Goal: Information Seeking & Learning: Learn about a topic

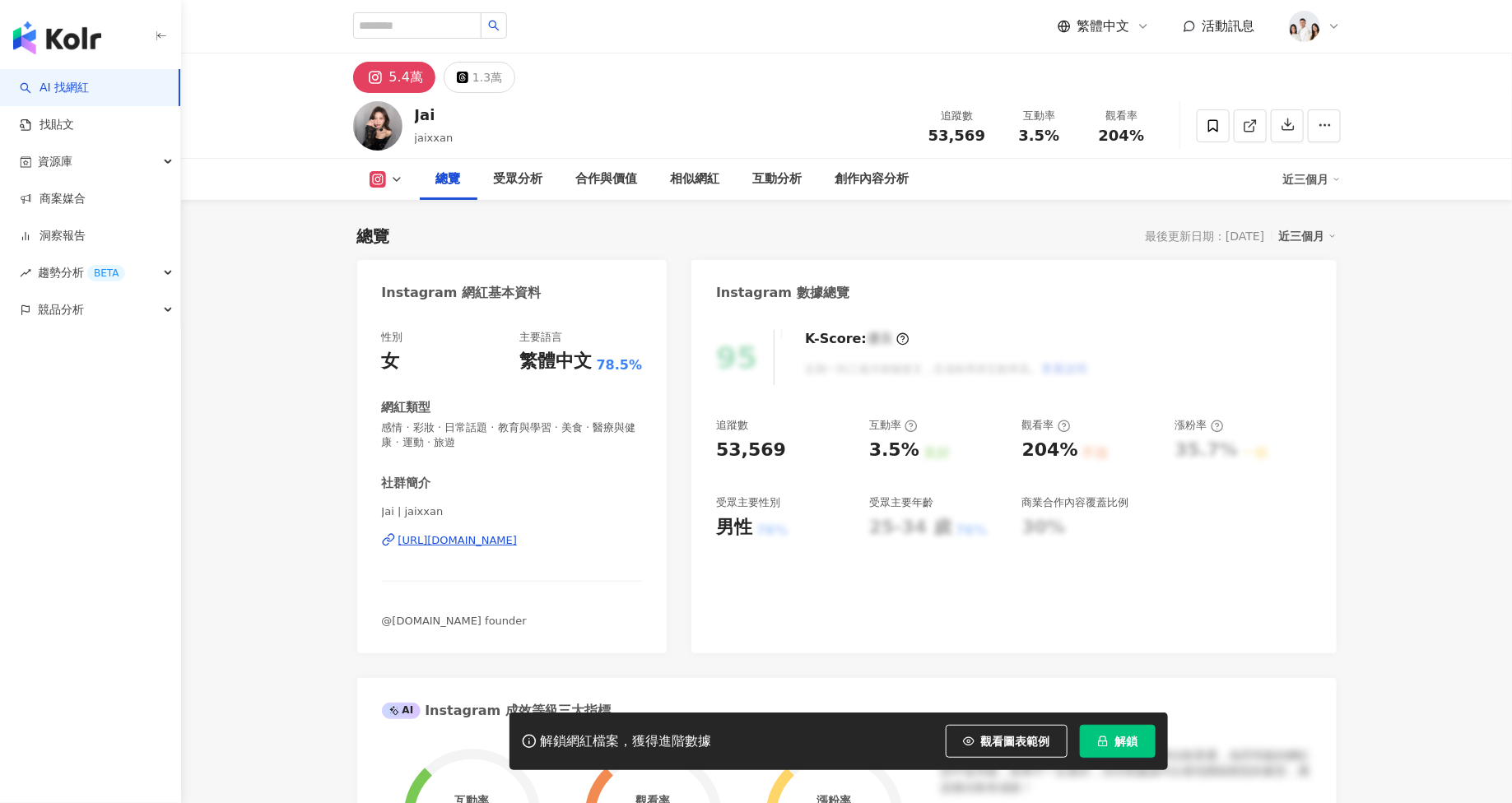
click at [1115, 738] on span "解鎖" at bounding box center [1127, 741] width 23 height 13
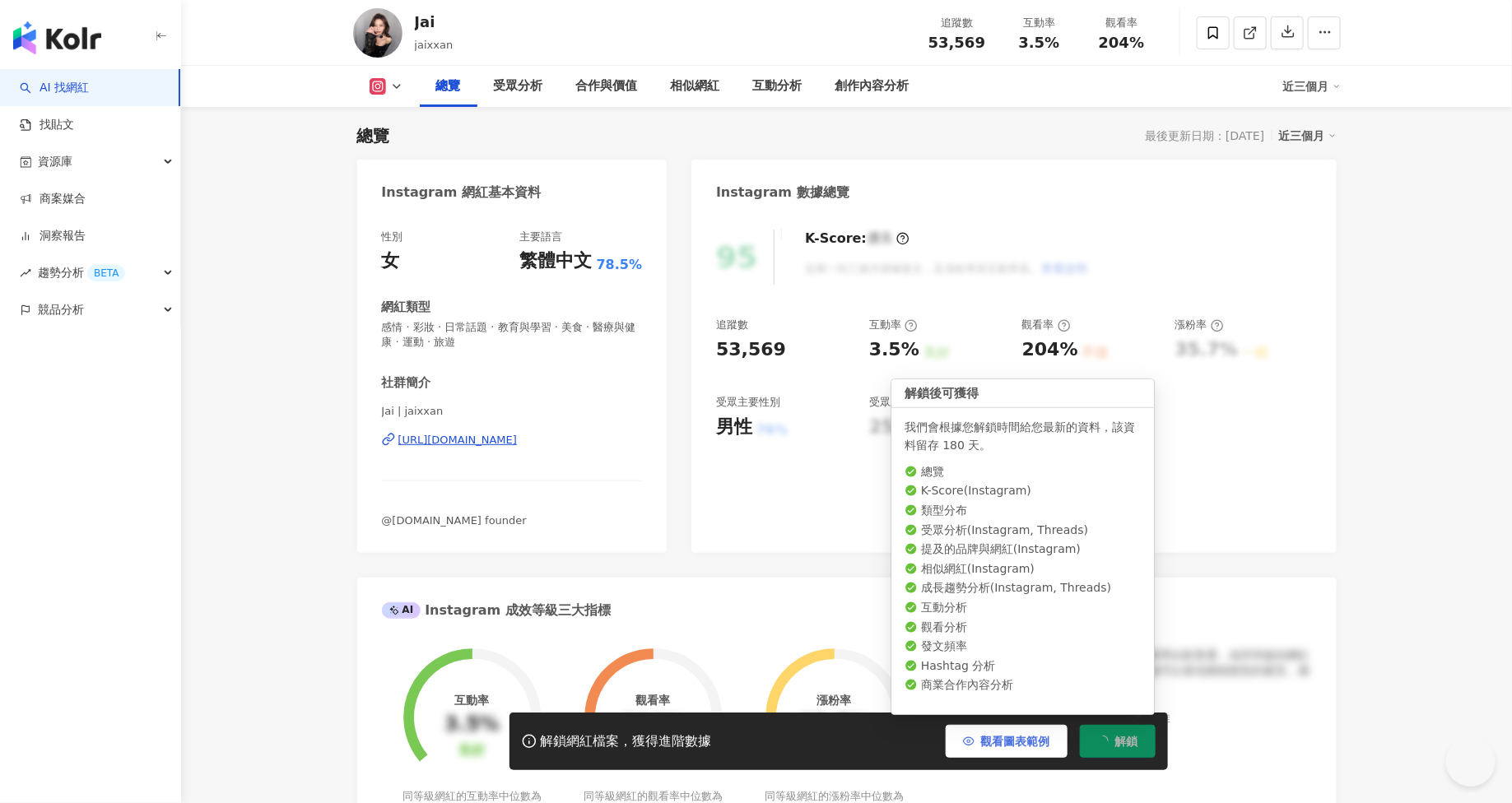
click at [1026, 735] on span "觀看圖表範例" at bounding box center [1015, 741] width 69 height 13
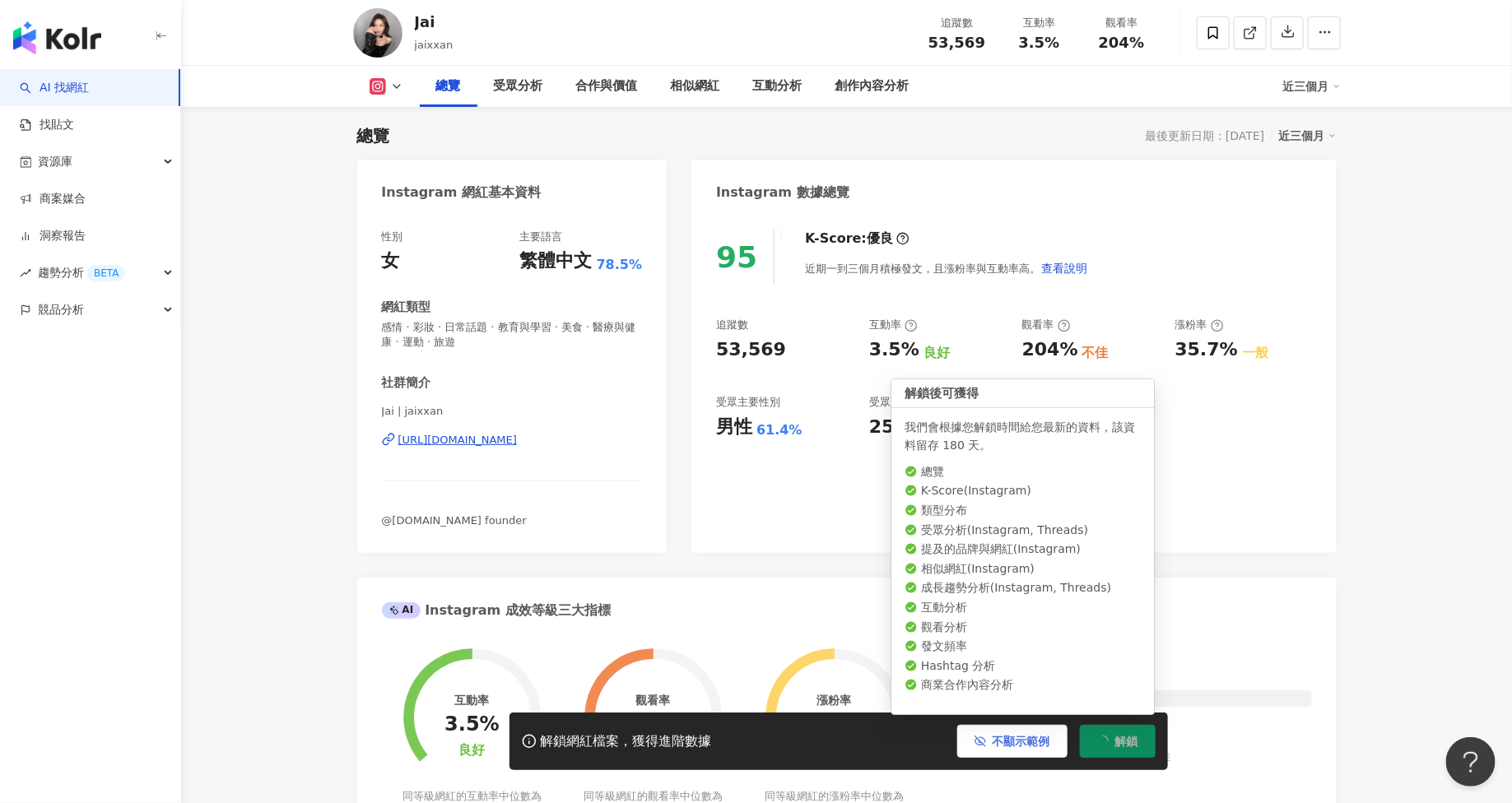
scroll to position [0, 0]
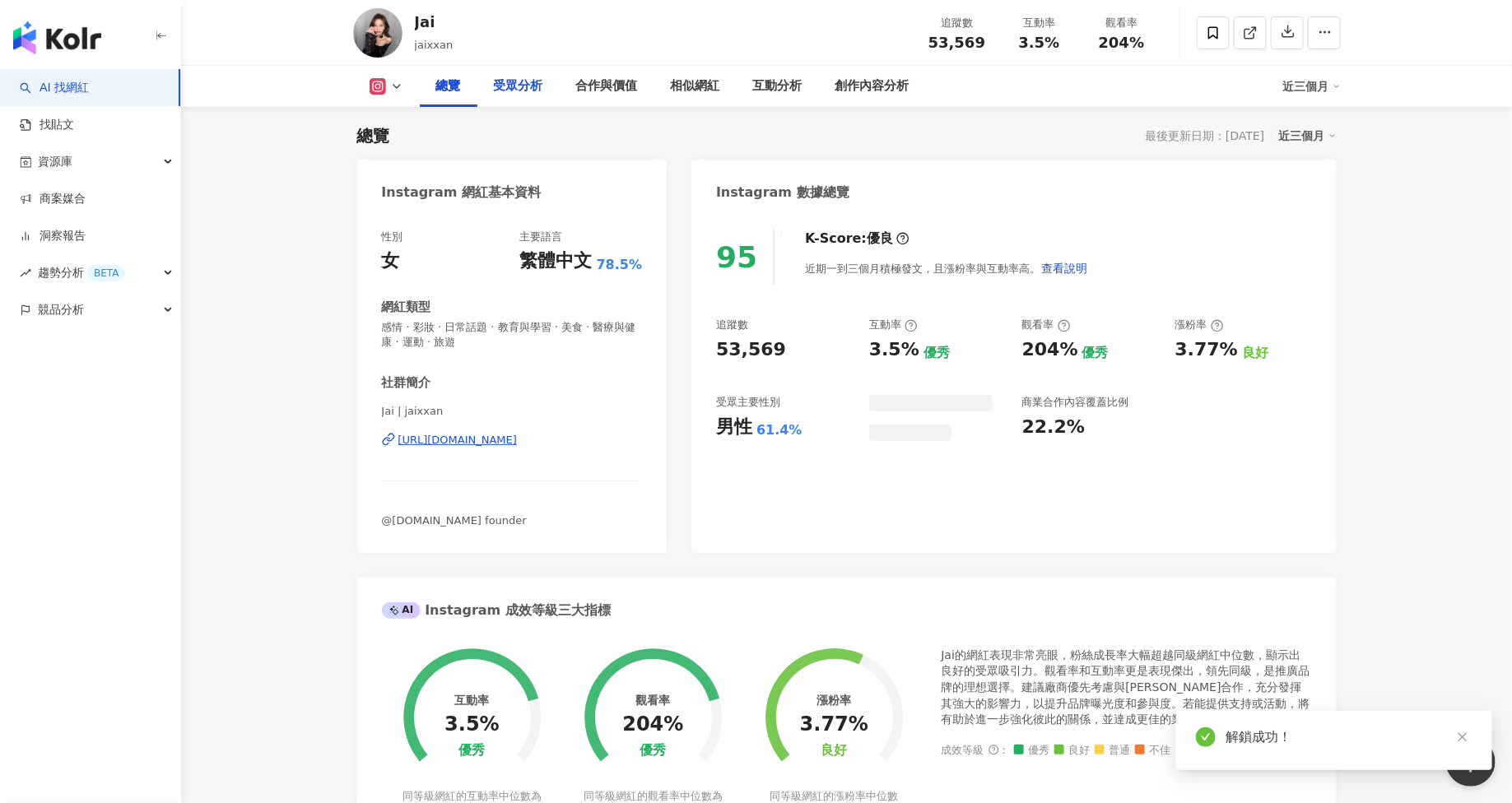
click at [521, 88] on div "受眾分析" at bounding box center [518, 86] width 49 height 20
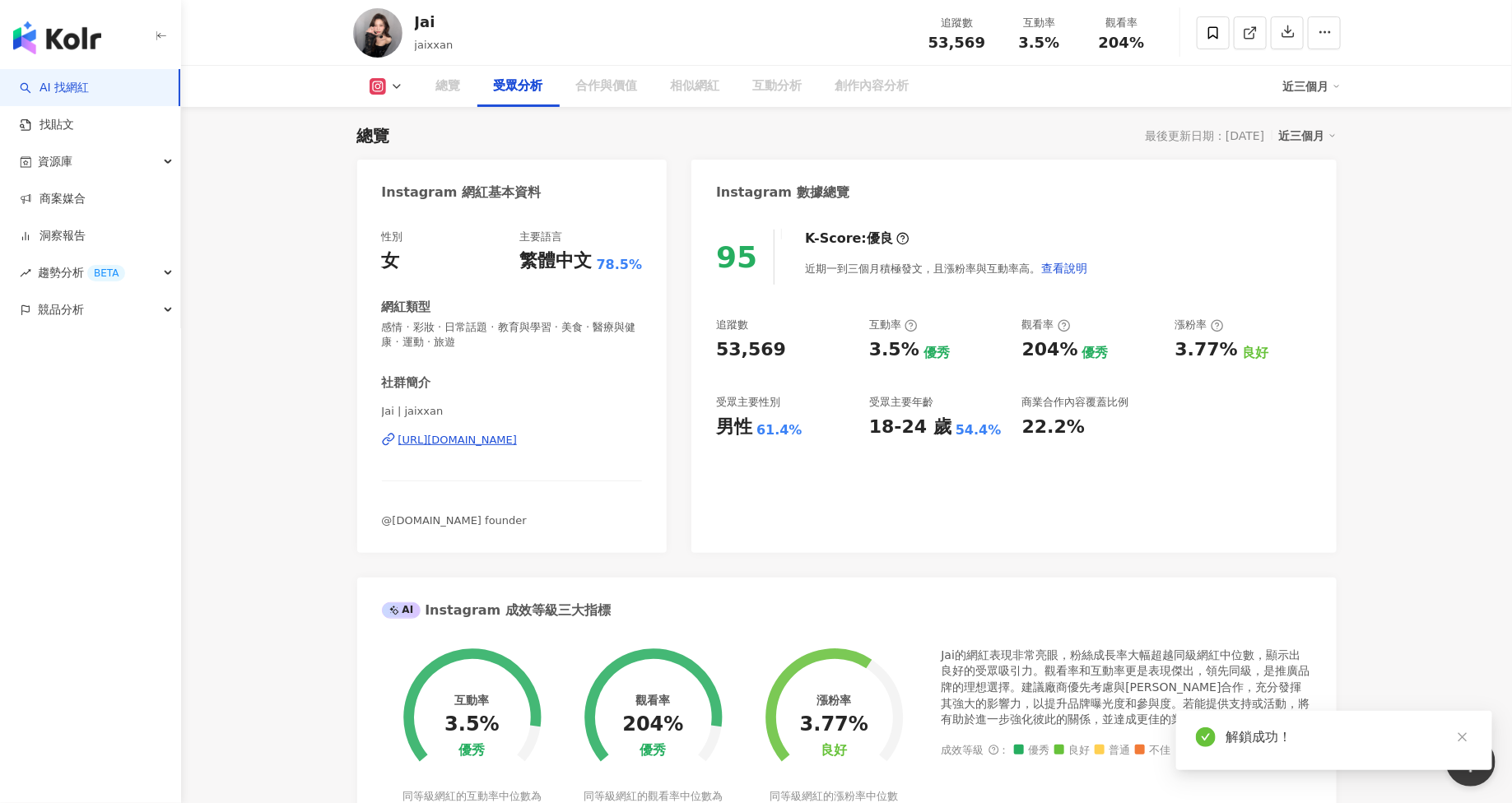
scroll to position [1374, 0]
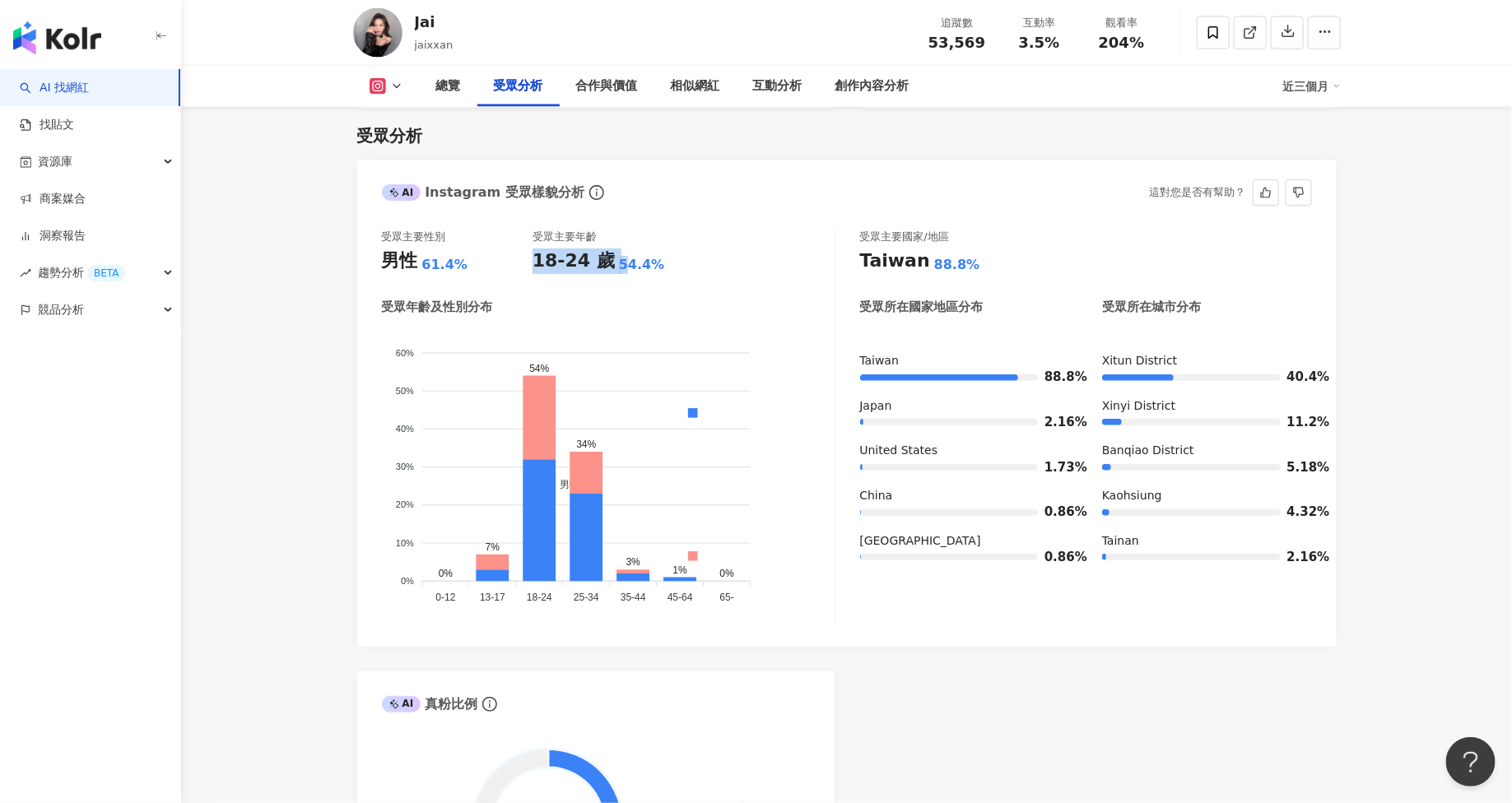
drag, startPoint x: 535, startPoint y: 263, endPoint x: 616, endPoint y: 263, distance: 81.0
click at [616, 263] on div "18-24 歲 54.4%" at bounding box center [608, 261] width 151 height 26
click at [703, 383] on foreignobject "男性 女性" at bounding box center [608, 469] width 453 height 282
click at [702, 307] on div "受眾年齡及性別分布" at bounding box center [608, 308] width 453 height 17
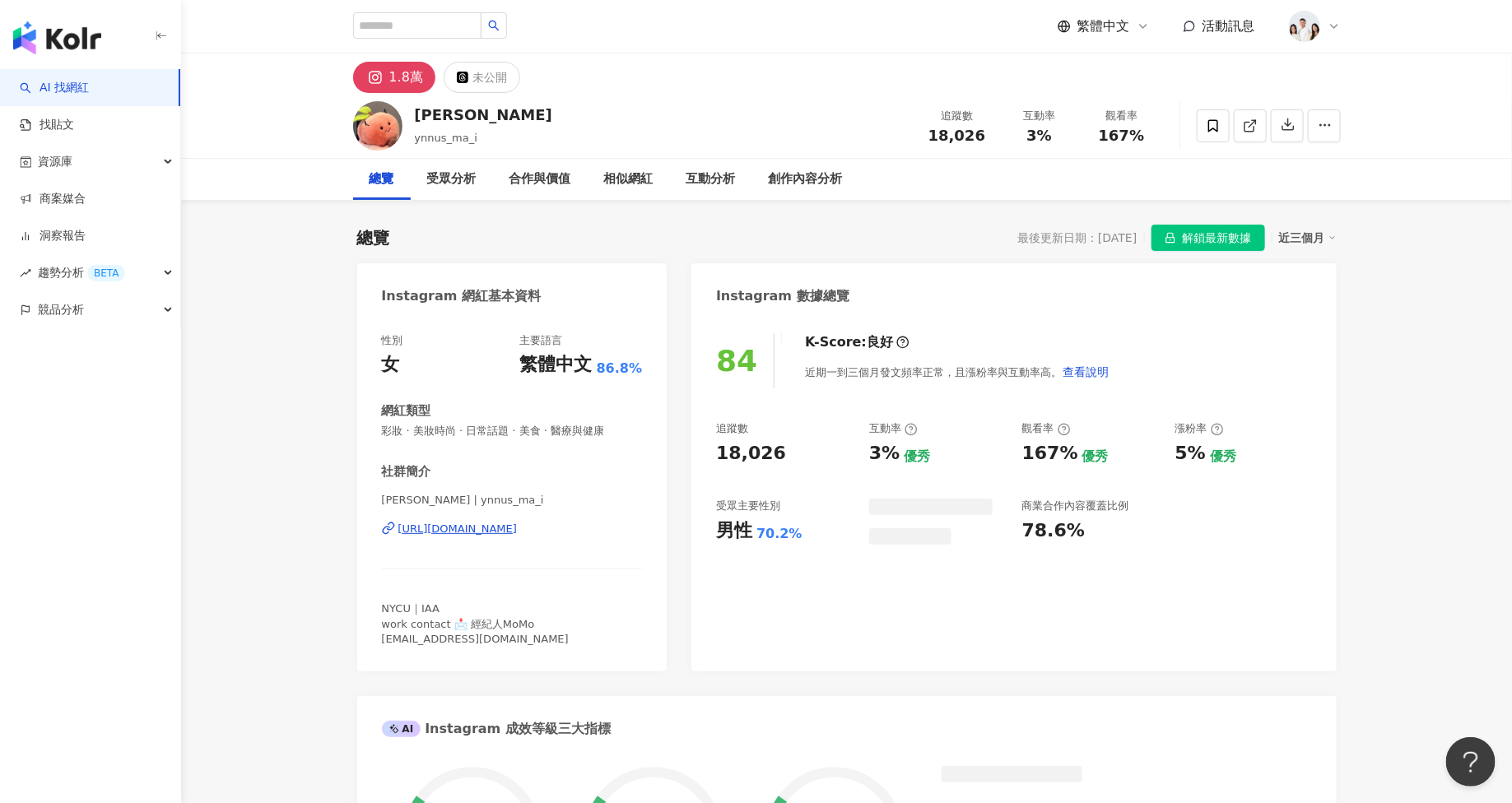
scroll to position [100, 0]
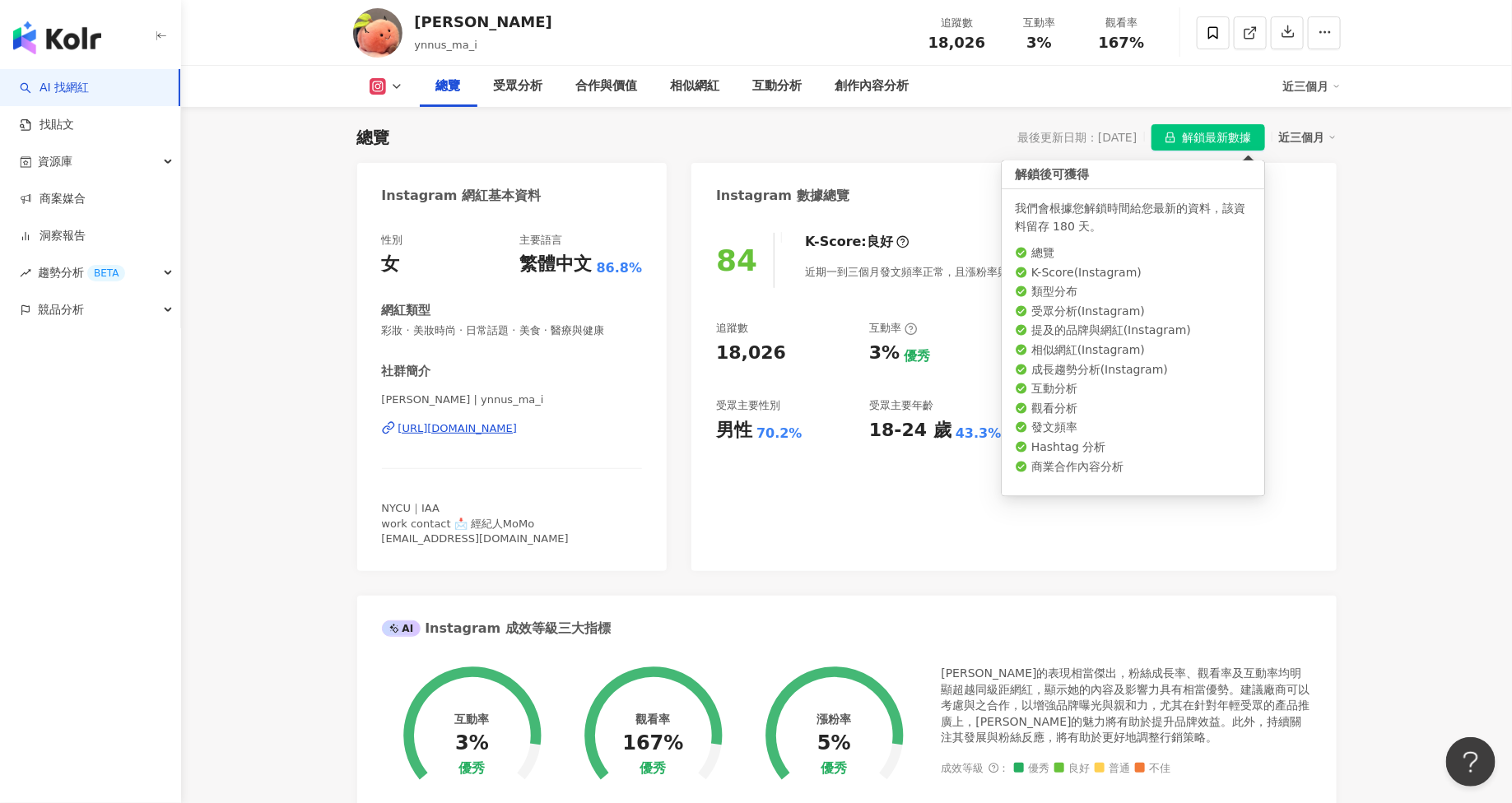
click at [1202, 146] on span "解鎖最新數據" at bounding box center [1217, 138] width 69 height 27
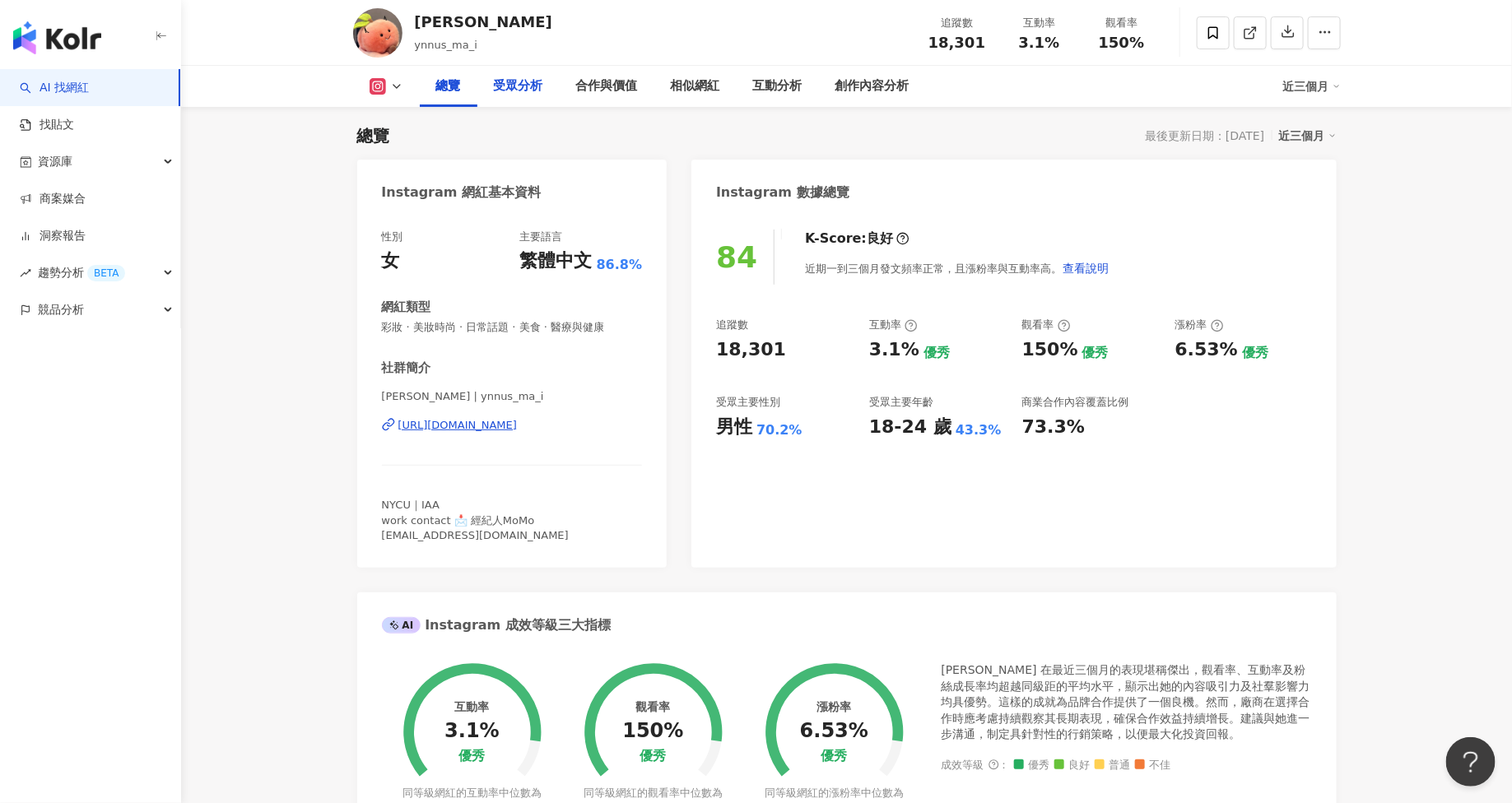
click at [523, 100] on div "受眾分析" at bounding box center [518, 86] width 82 height 41
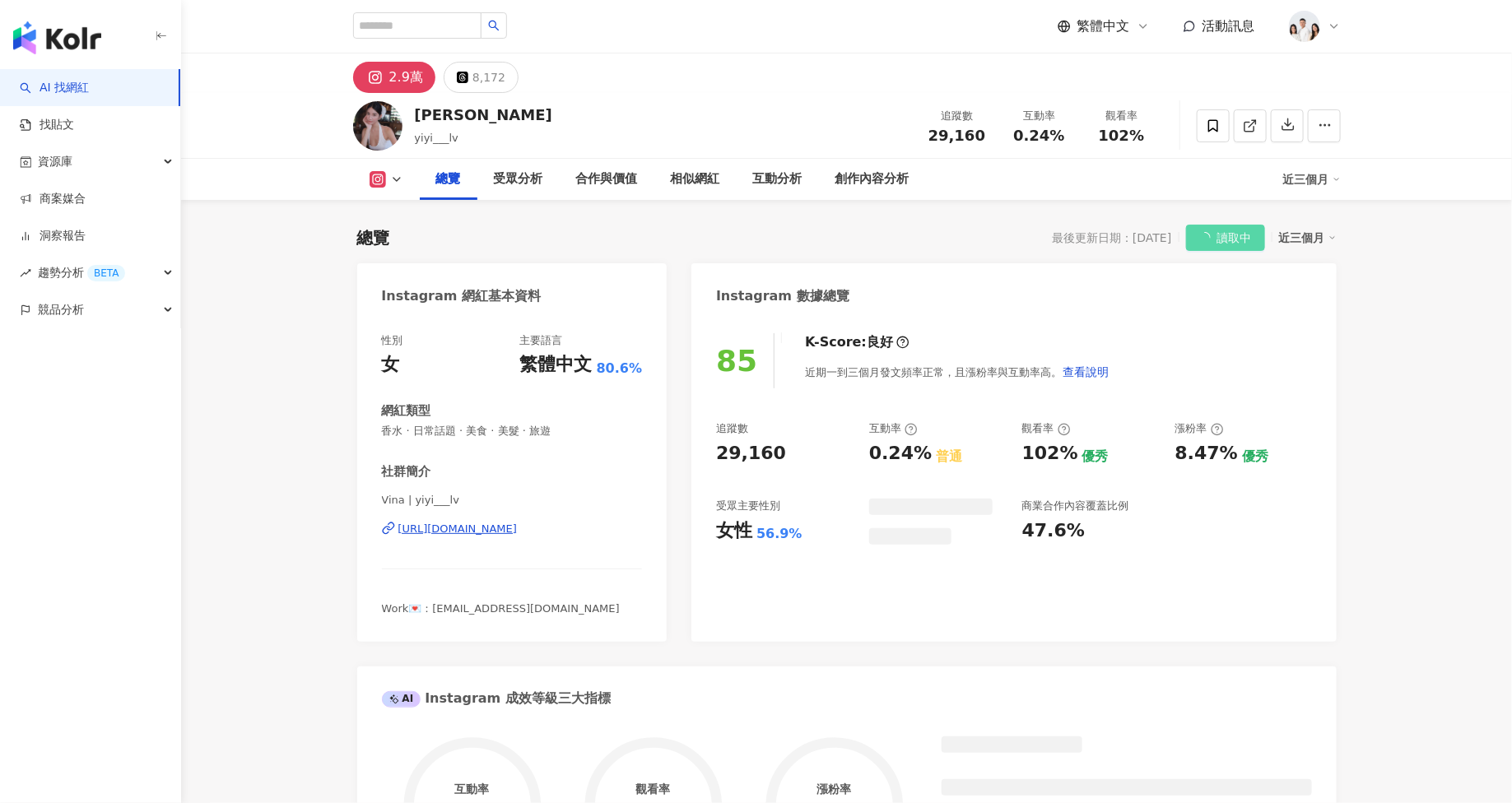
scroll to position [100, 0]
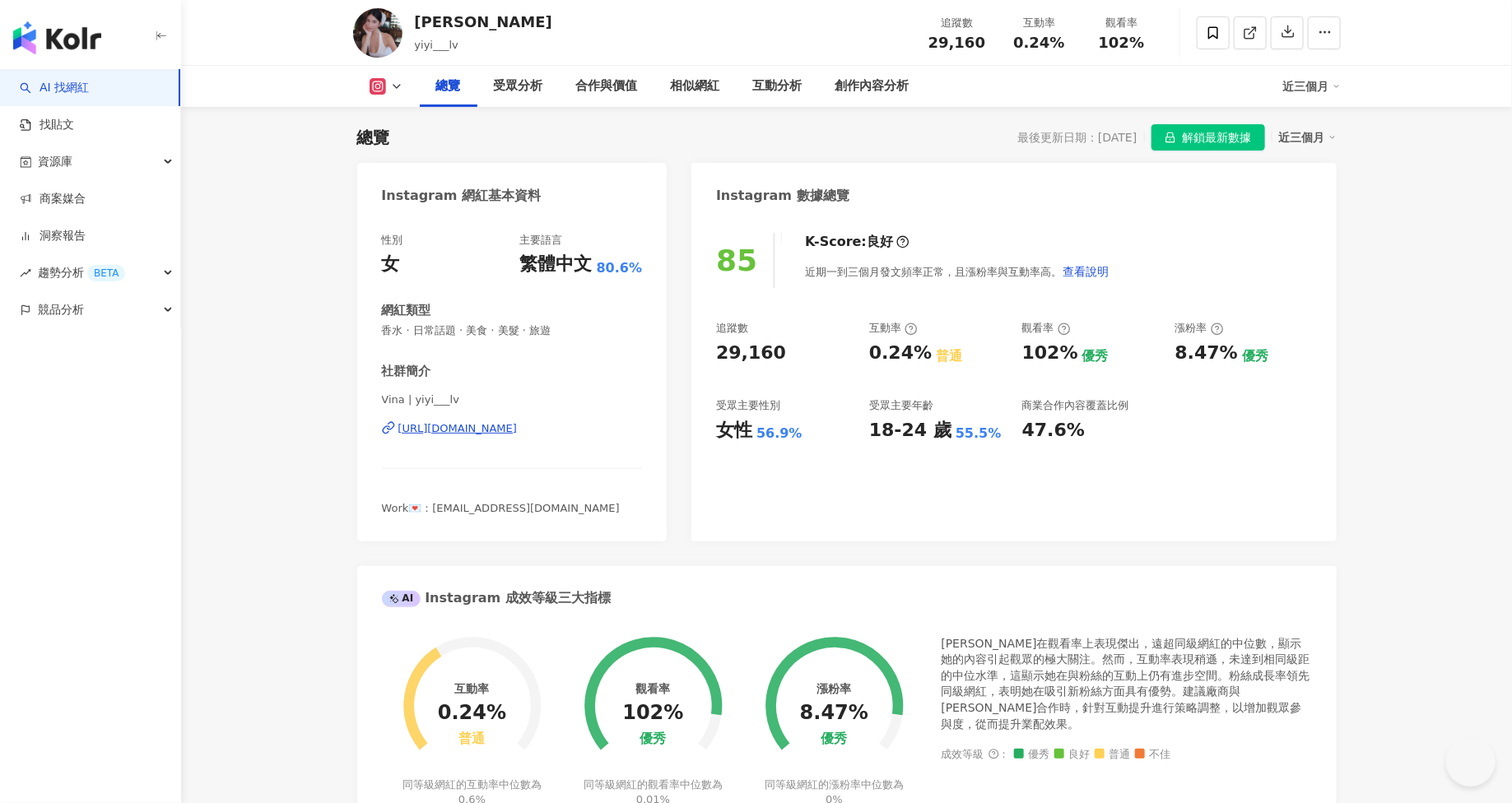
click at [1222, 134] on span "解鎖最新數據" at bounding box center [1217, 138] width 69 height 27
click at [511, 86] on div "受眾分析" at bounding box center [518, 86] width 49 height 20
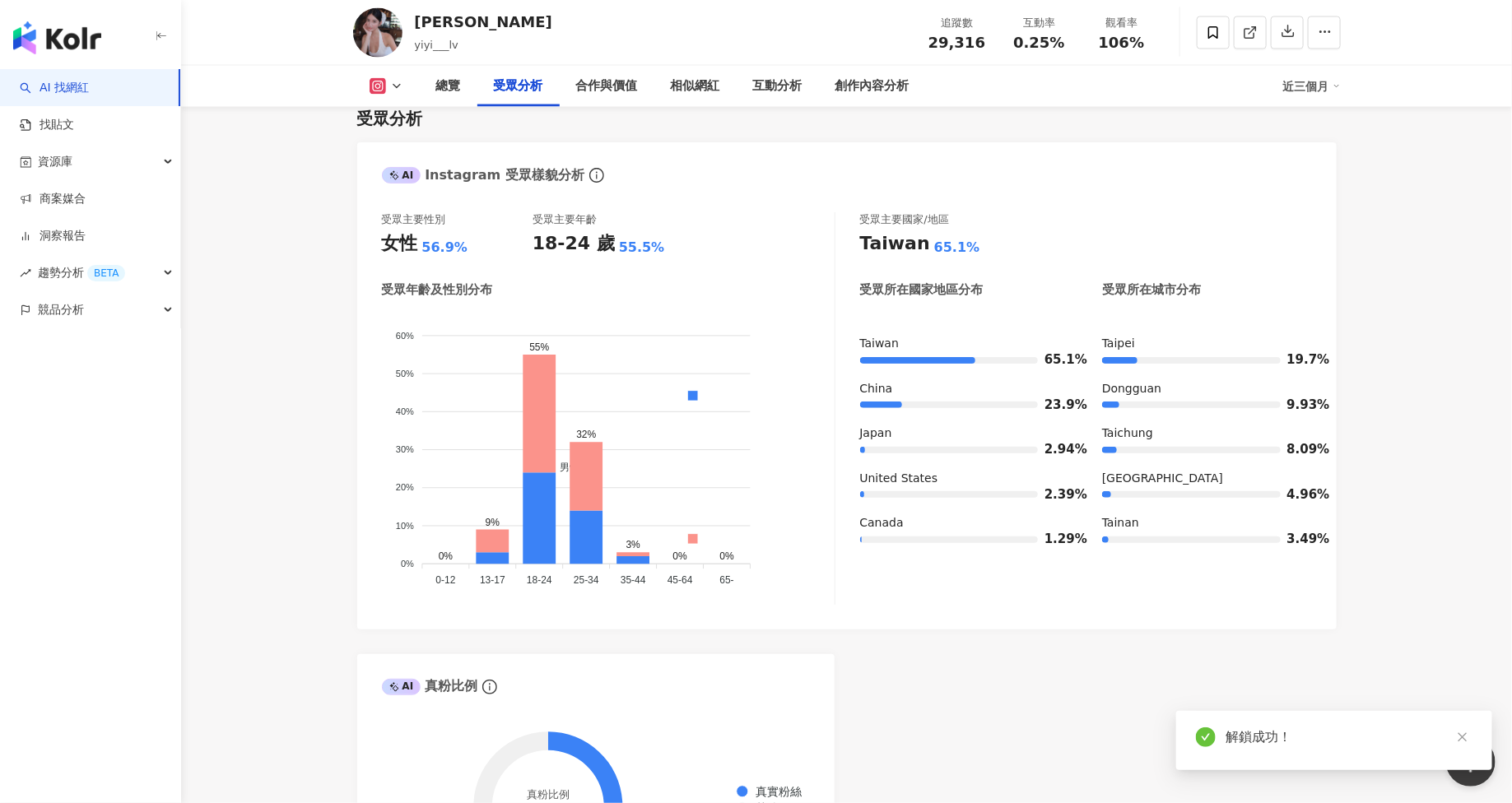
scroll to position [1341, 0]
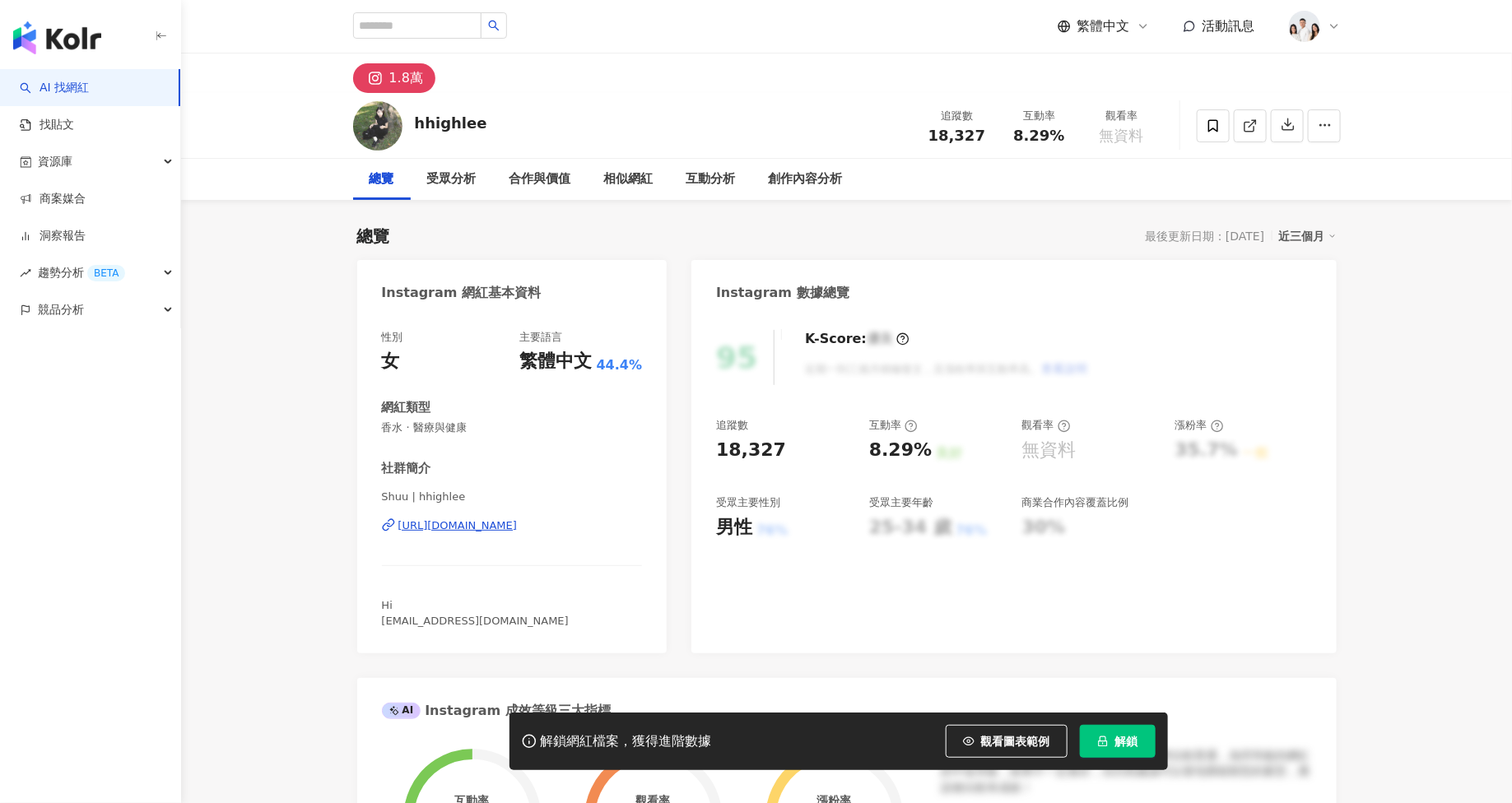
click at [1139, 743] on button "解鎖" at bounding box center [1118, 741] width 76 height 33
click at [1053, 738] on button "觀看圖表範例" at bounding box center [1006, 741] width 122 height 33
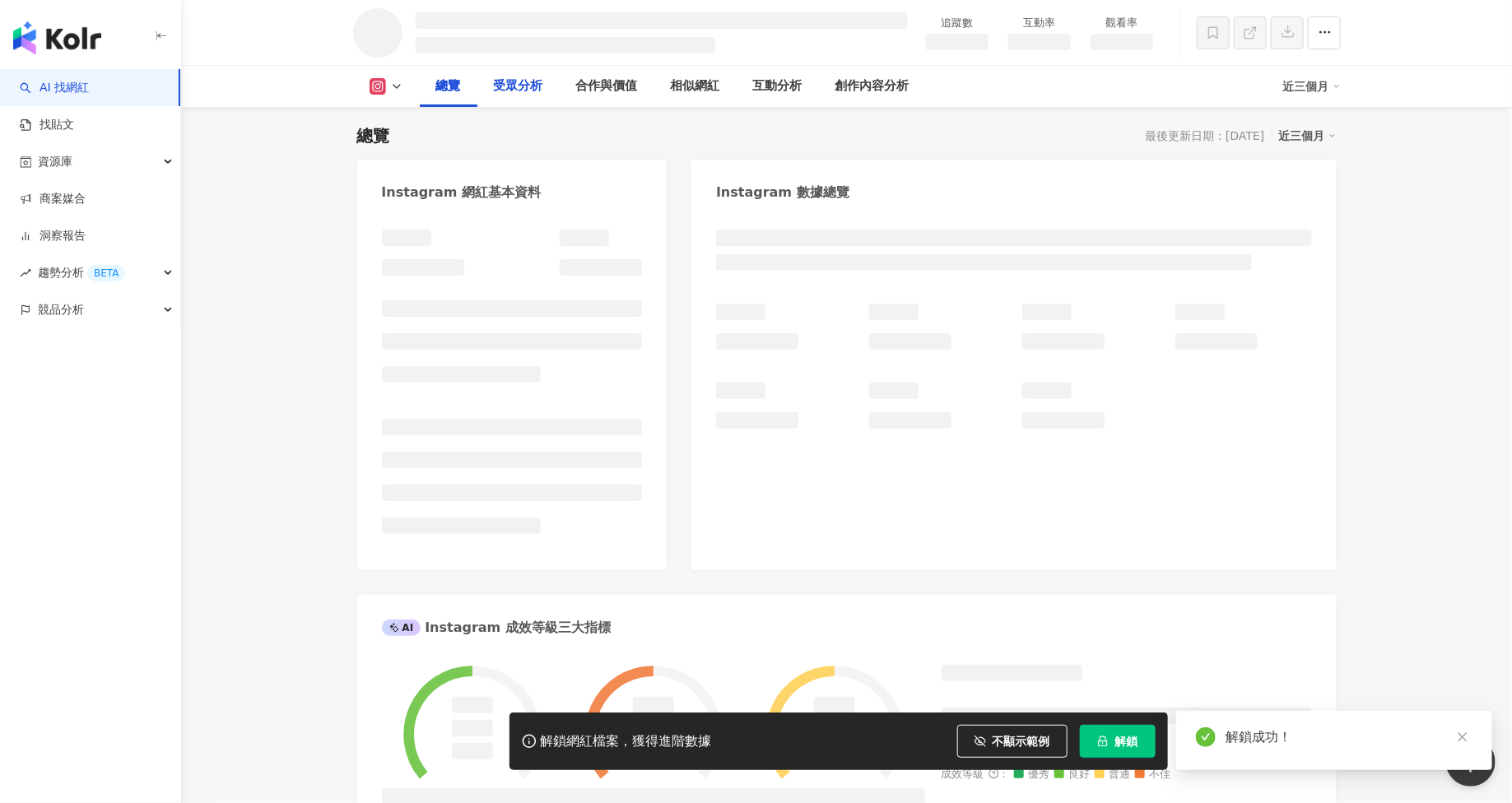
click at [537, 84] on div "受眾分析" at bounding box center [518, 86] width 49 height 20
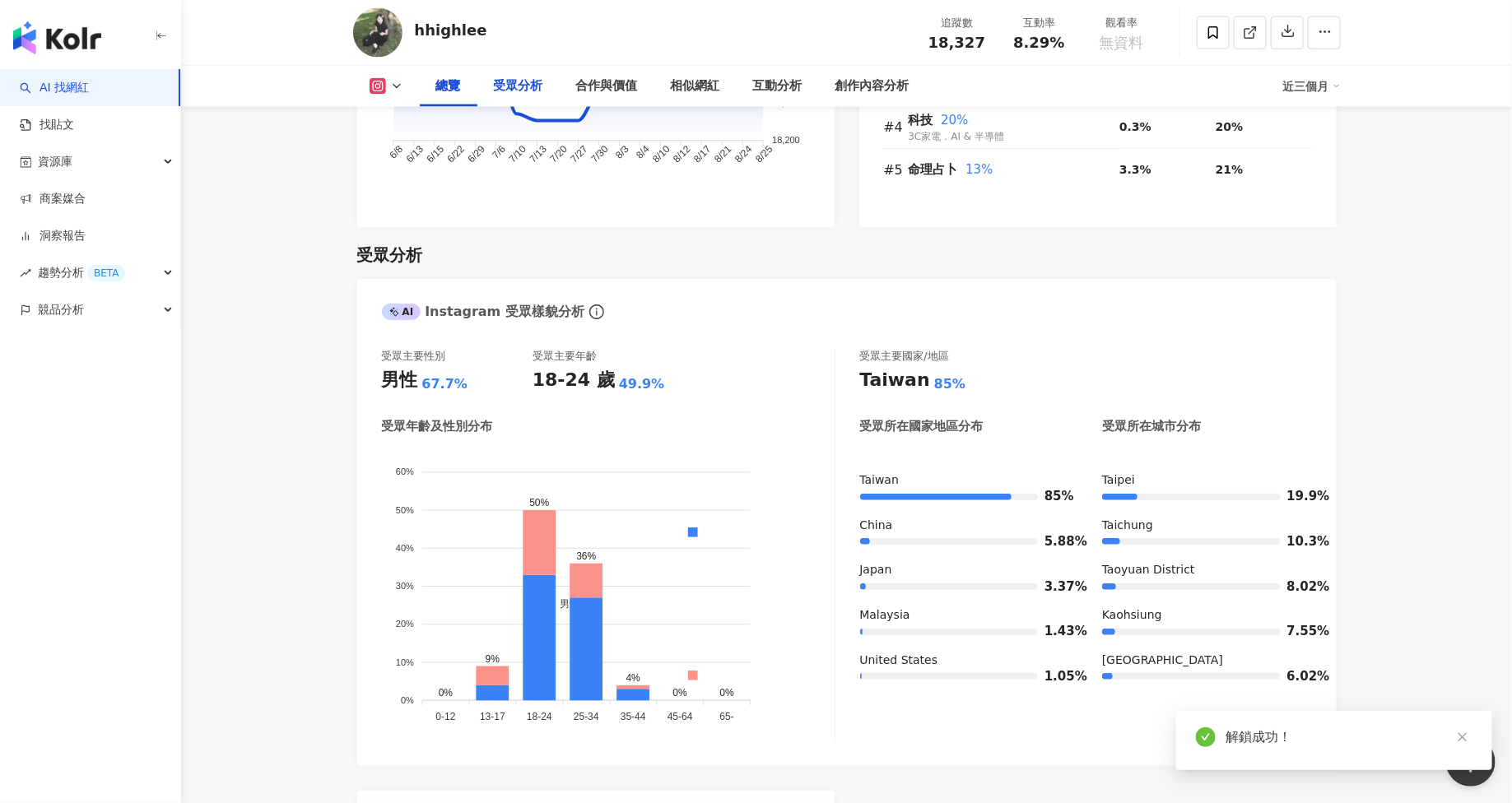
scroll to position [1374, 0]
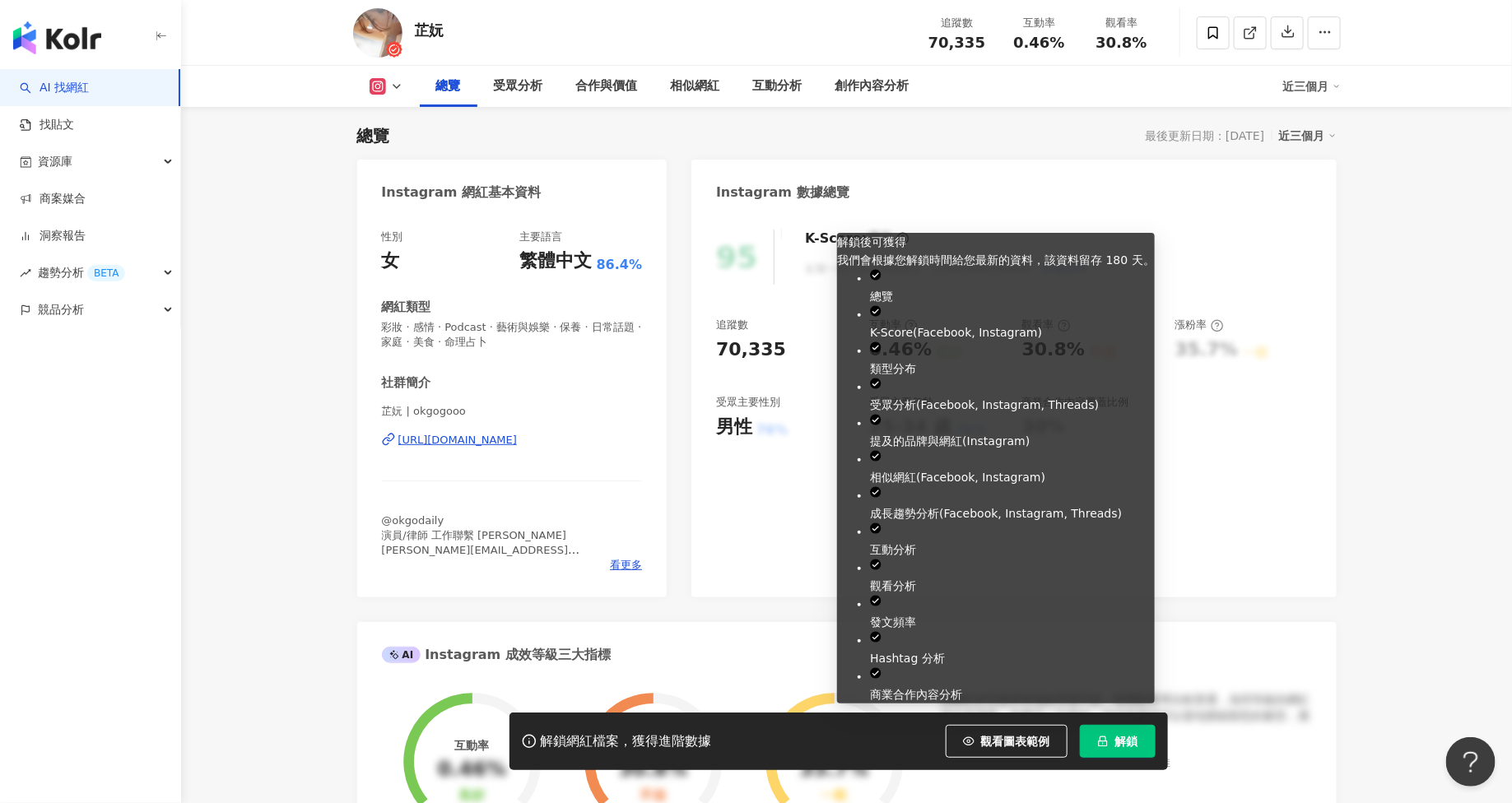
click at [1105, 749] on button "解鎖" at bounding box center [1118, 741] width 76 height 33
click at [1045, 748] on button "觀看圖表範例" at bounding box center [1006, 741] width 122 height 33
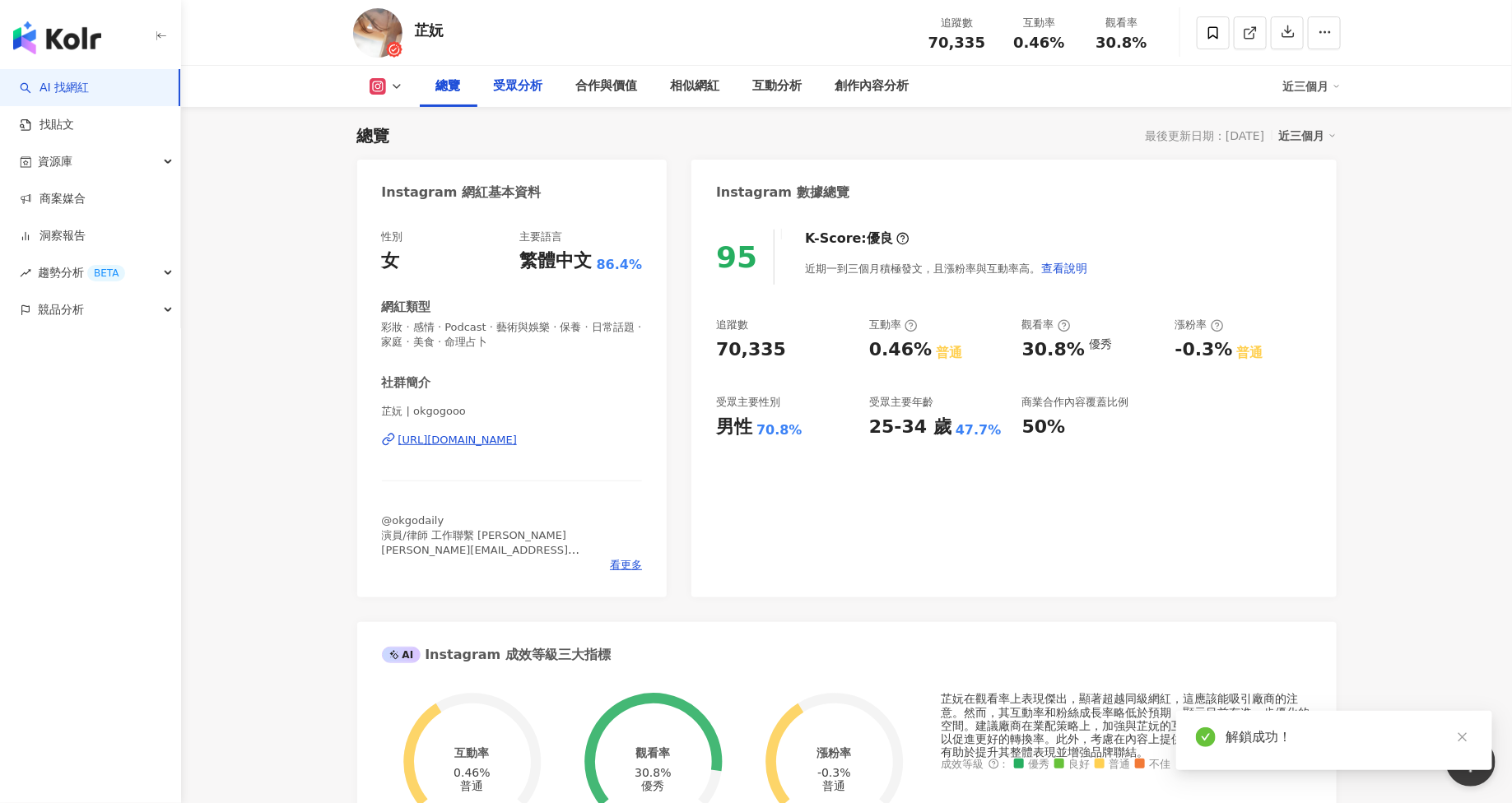
click at [525, 96] on div "受眾分析" at bounding box center [518, 86] width 82 height 41
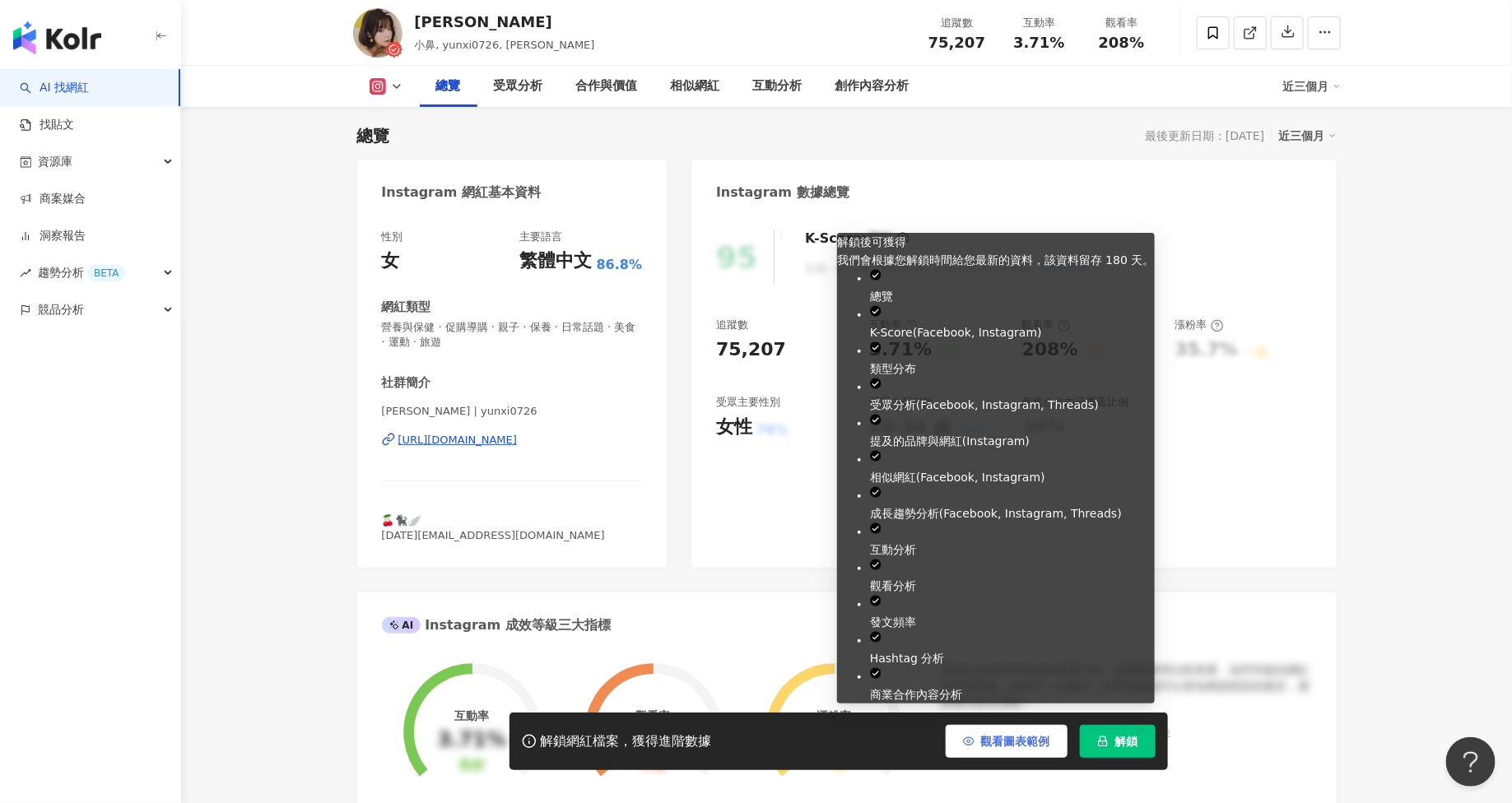
click at [1033, 739] on span "觀看圖表範例" at bounding box center [1015, 741] width 69 height 13
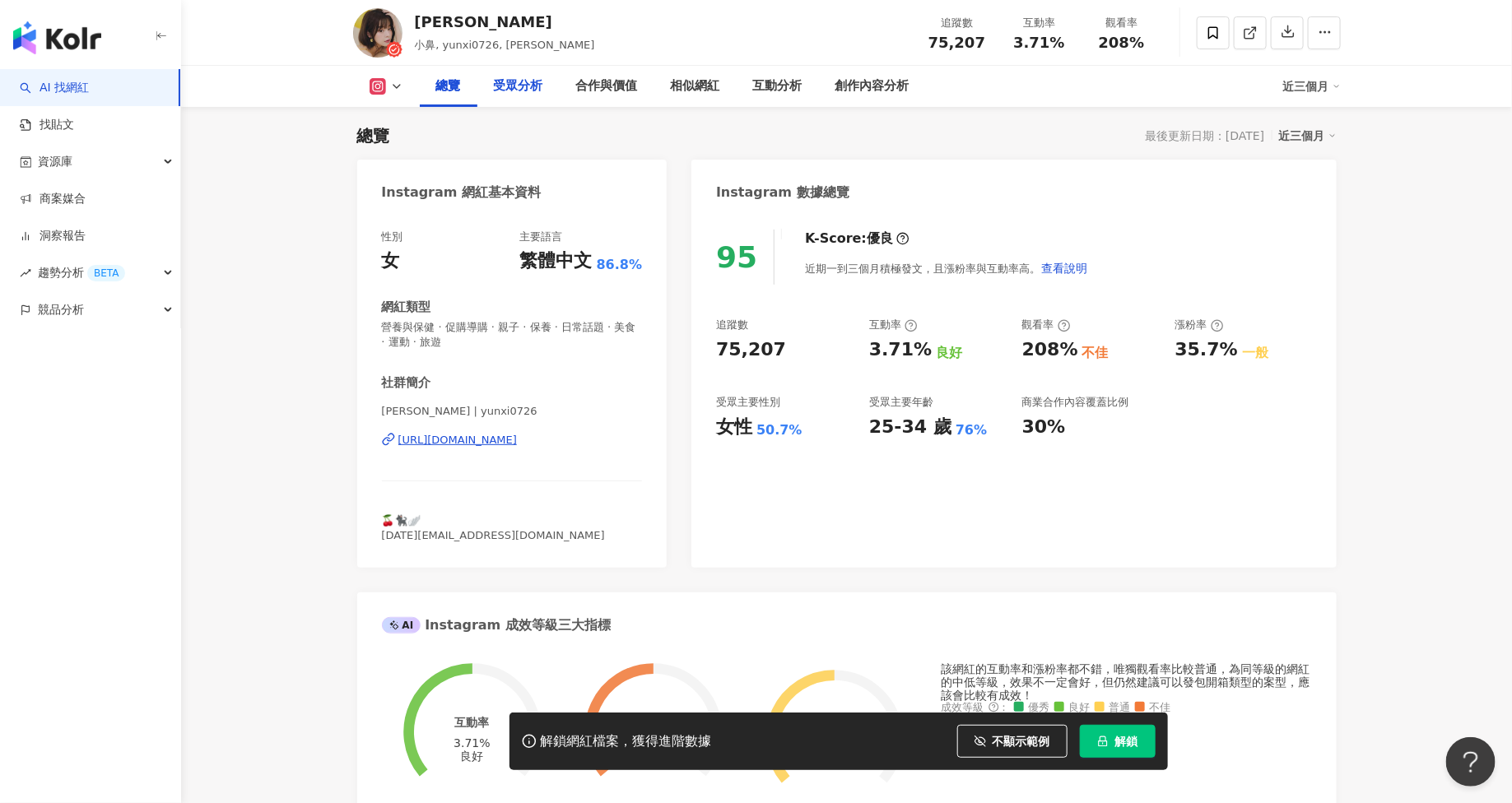
click at [524, 94] on div "受眾分析" at bounding box center [518, 86] width 49 height 20
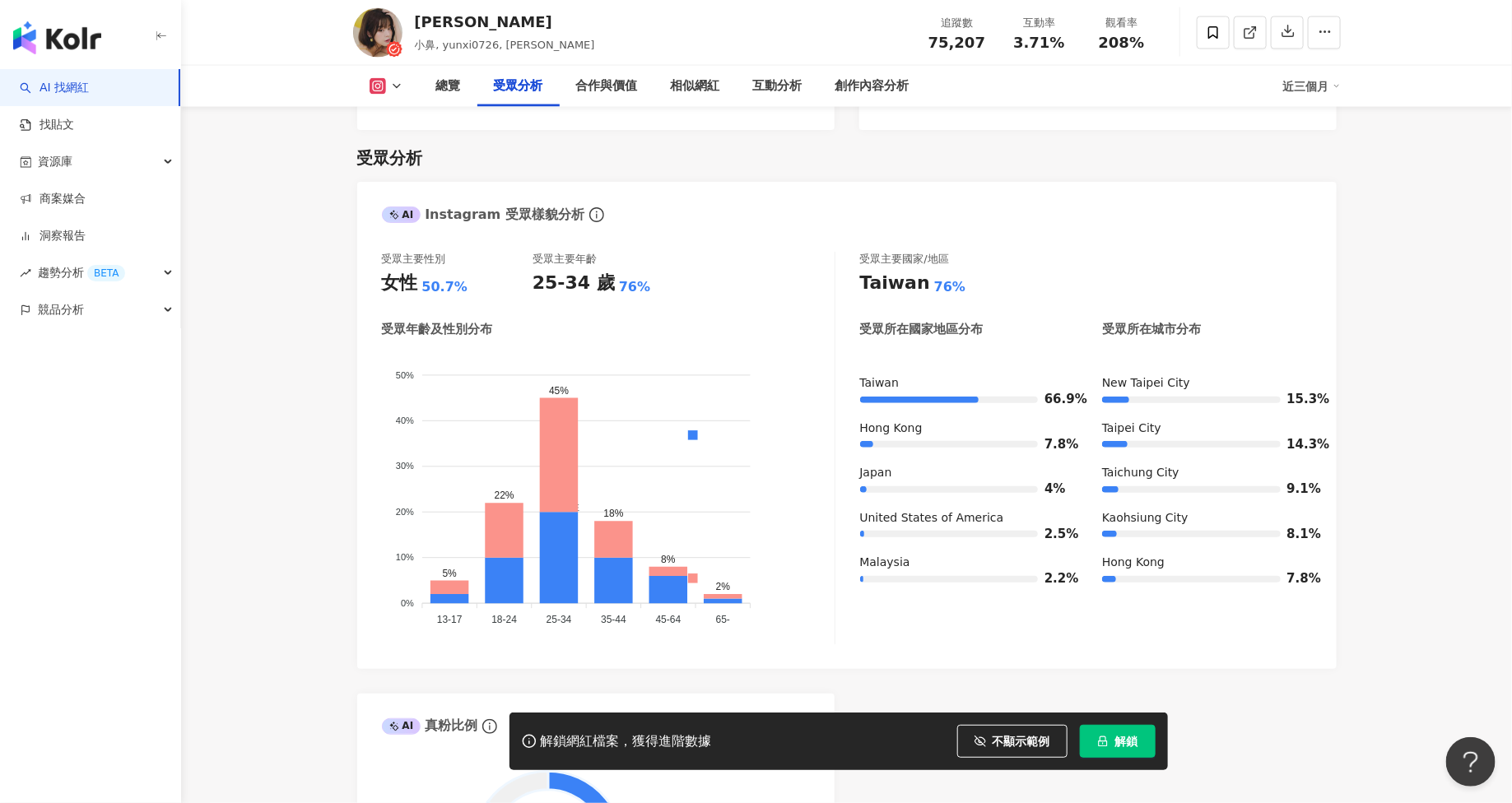
click at [1102, 738] on icon "lock" at bounding box center [1103, 741] width 11 height 11
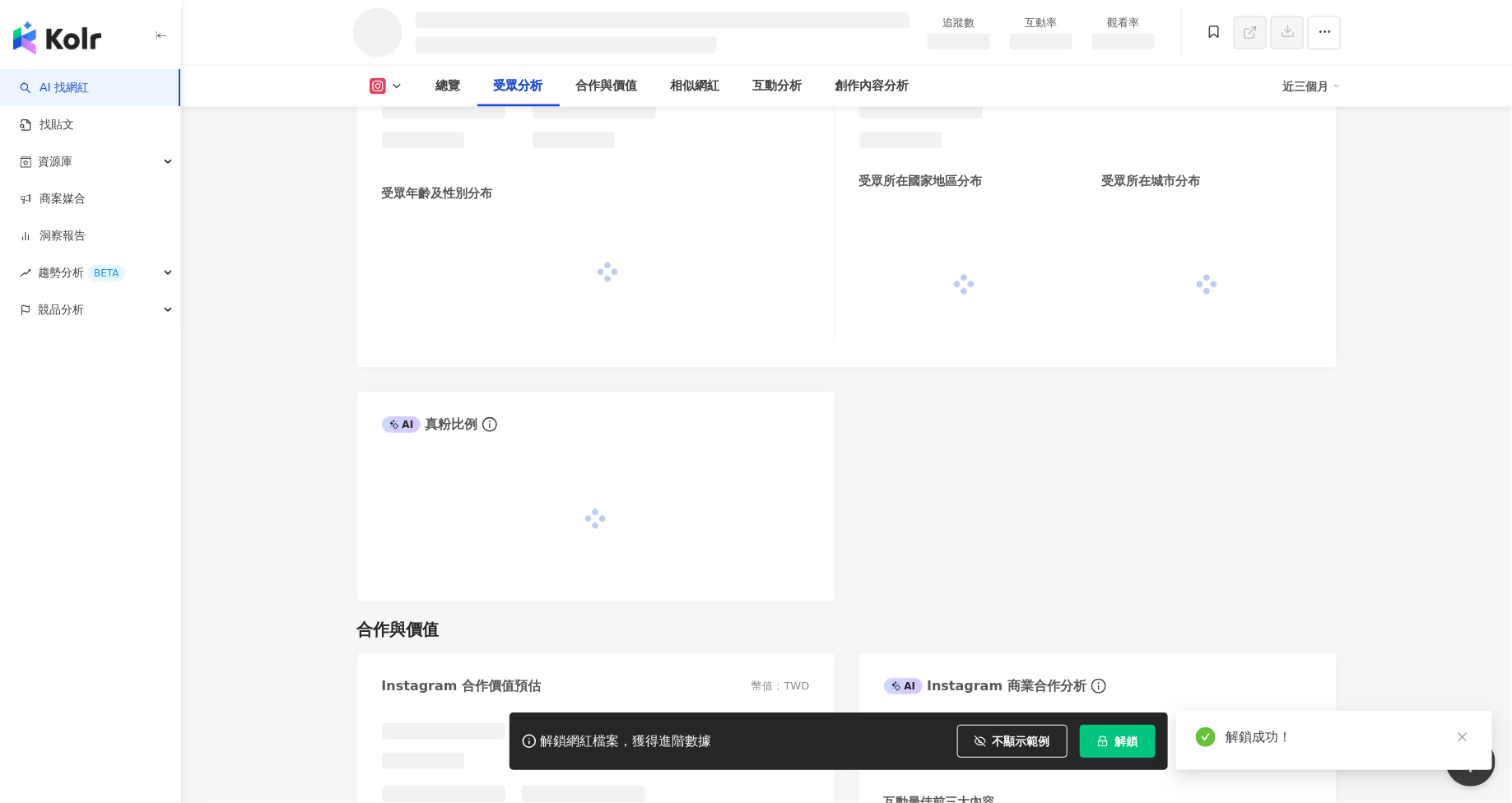
scroll to position [1355, 0]
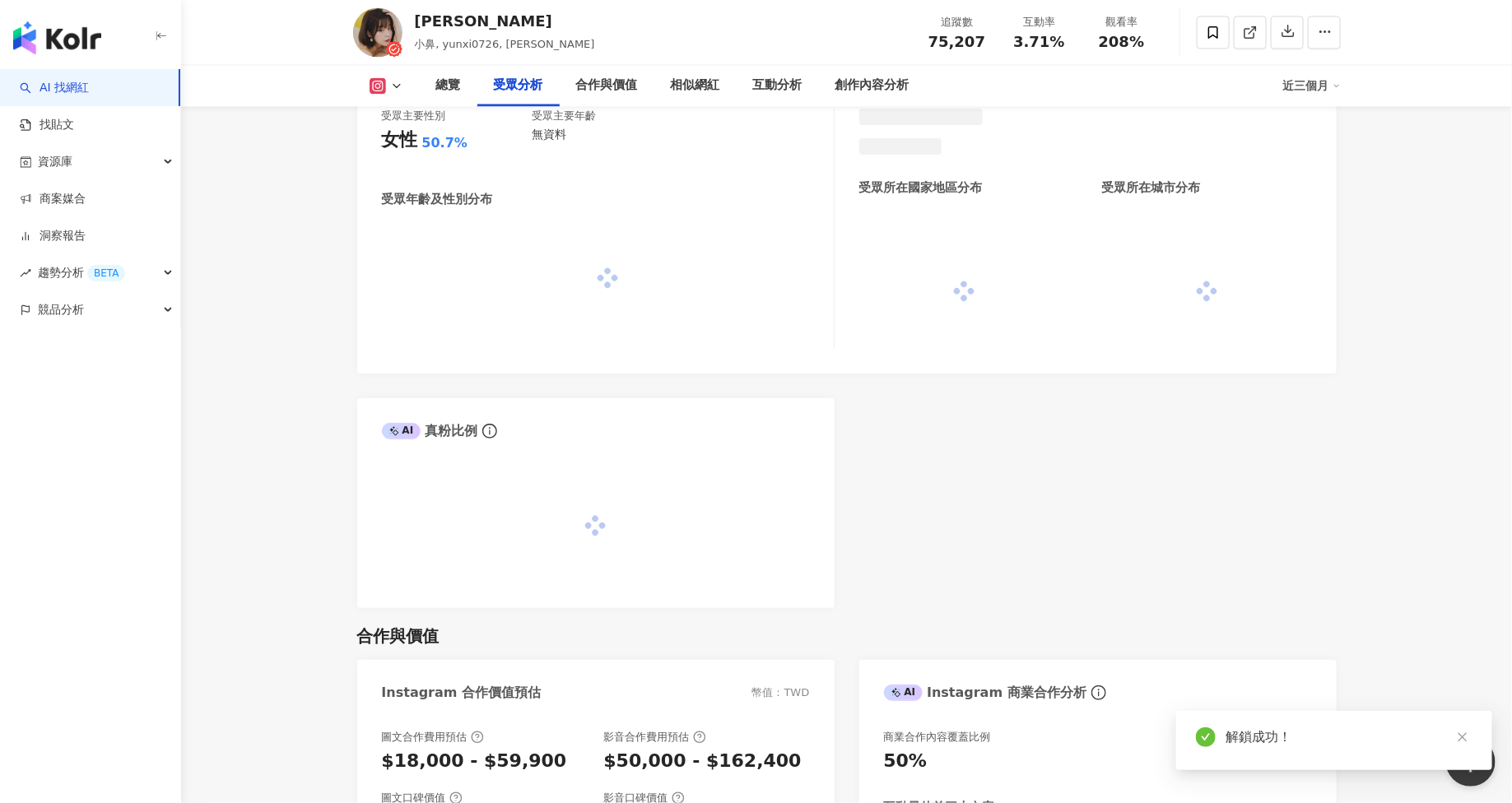
scroll to position [1375, 0]
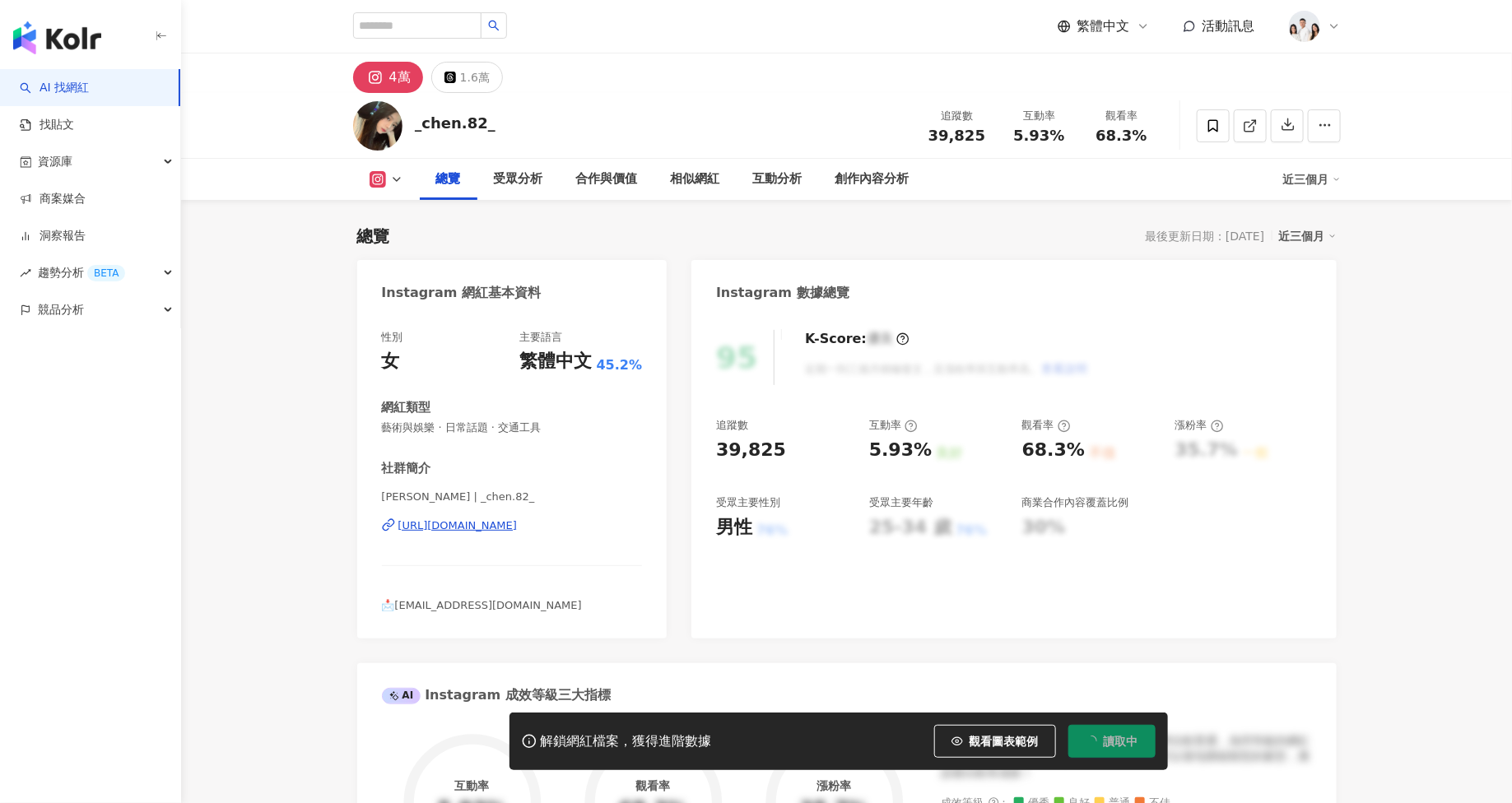
scroll to position [100, 0]
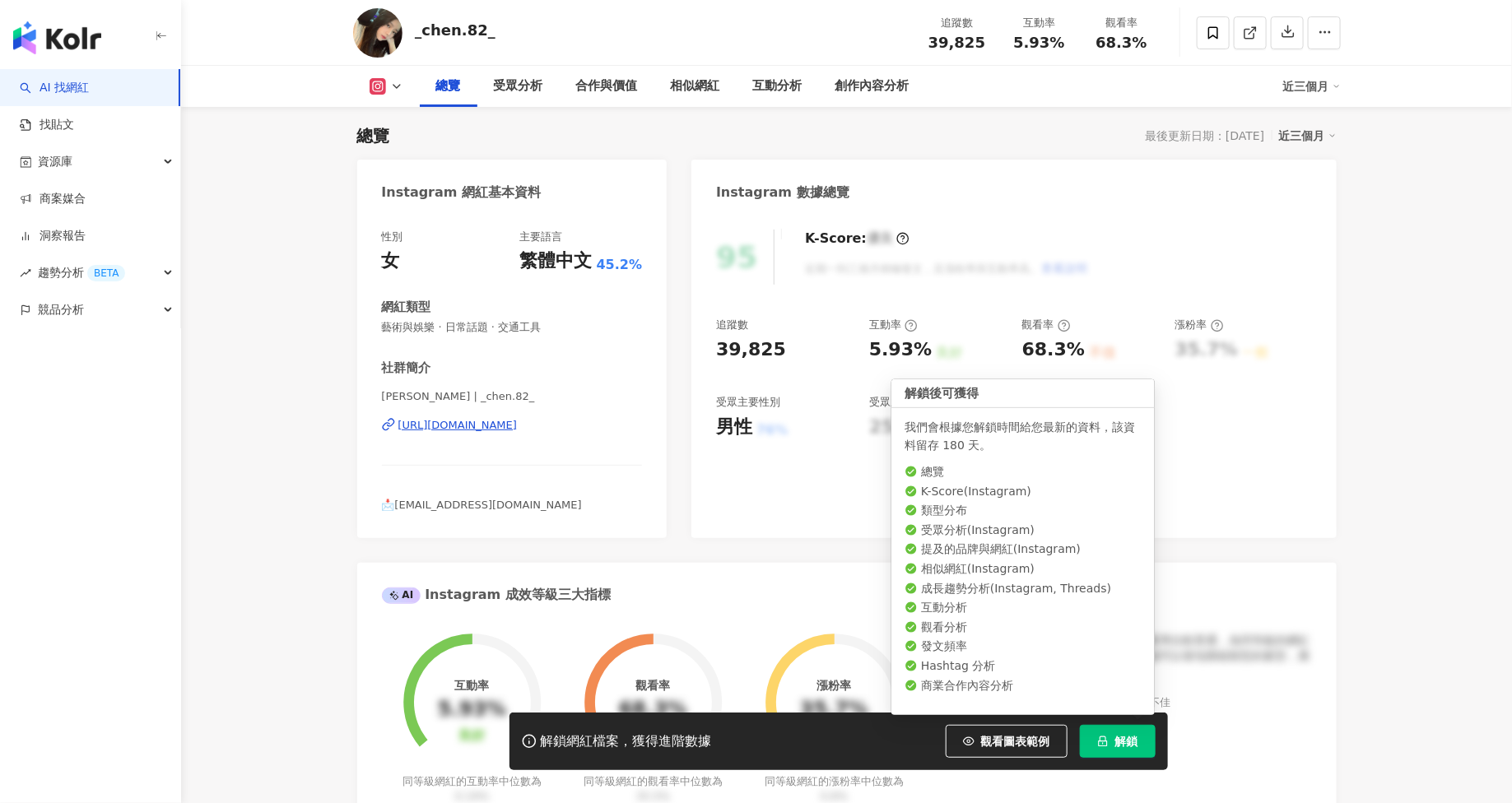
click at [1115, 744] on button "解鎖" at bounding box center [1118, 741] width 76 height 33
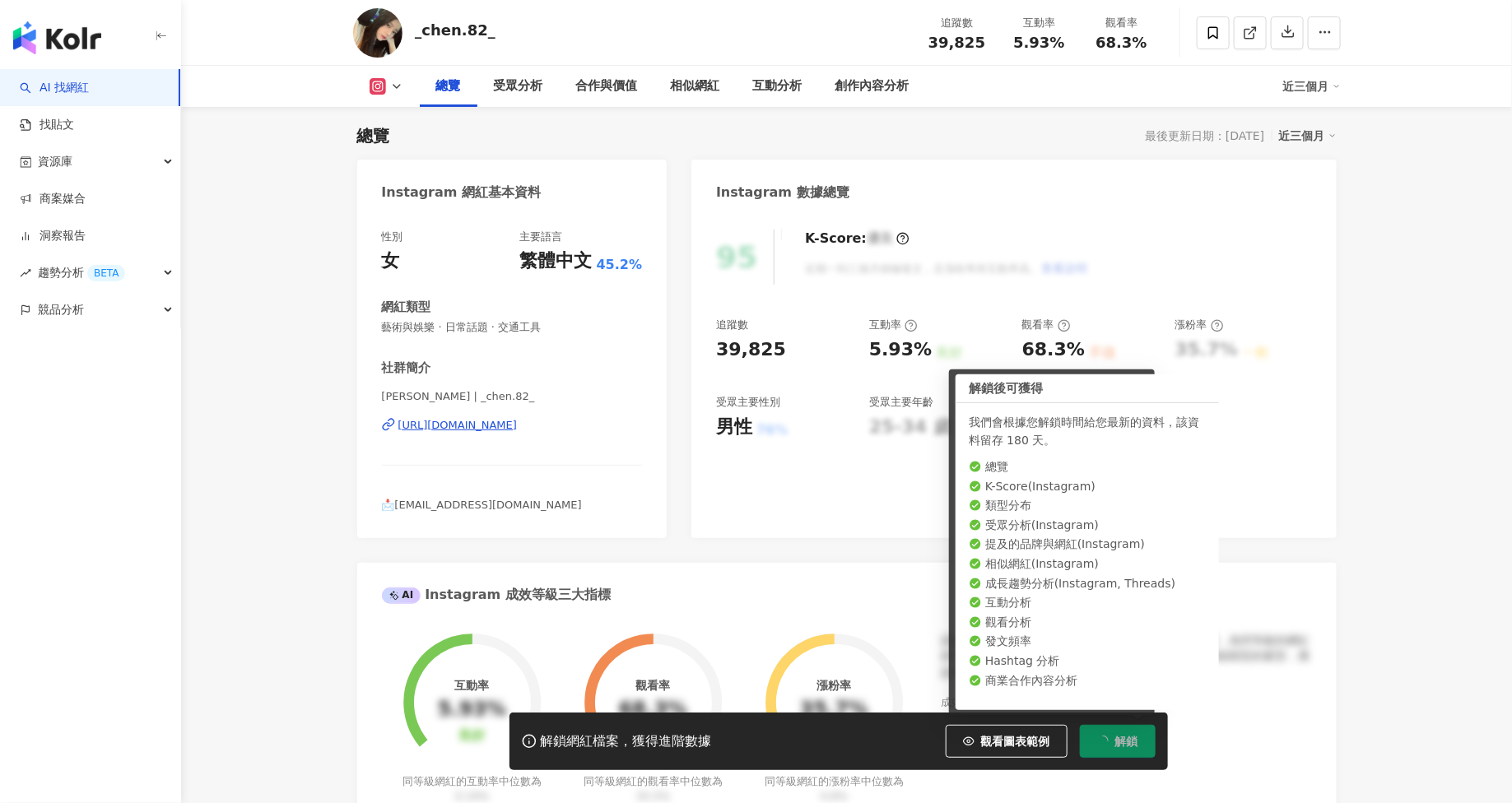
click at [1022, 734] on button "觀看圖表範例" at bounding box center [1006, 741] width 122 height 33
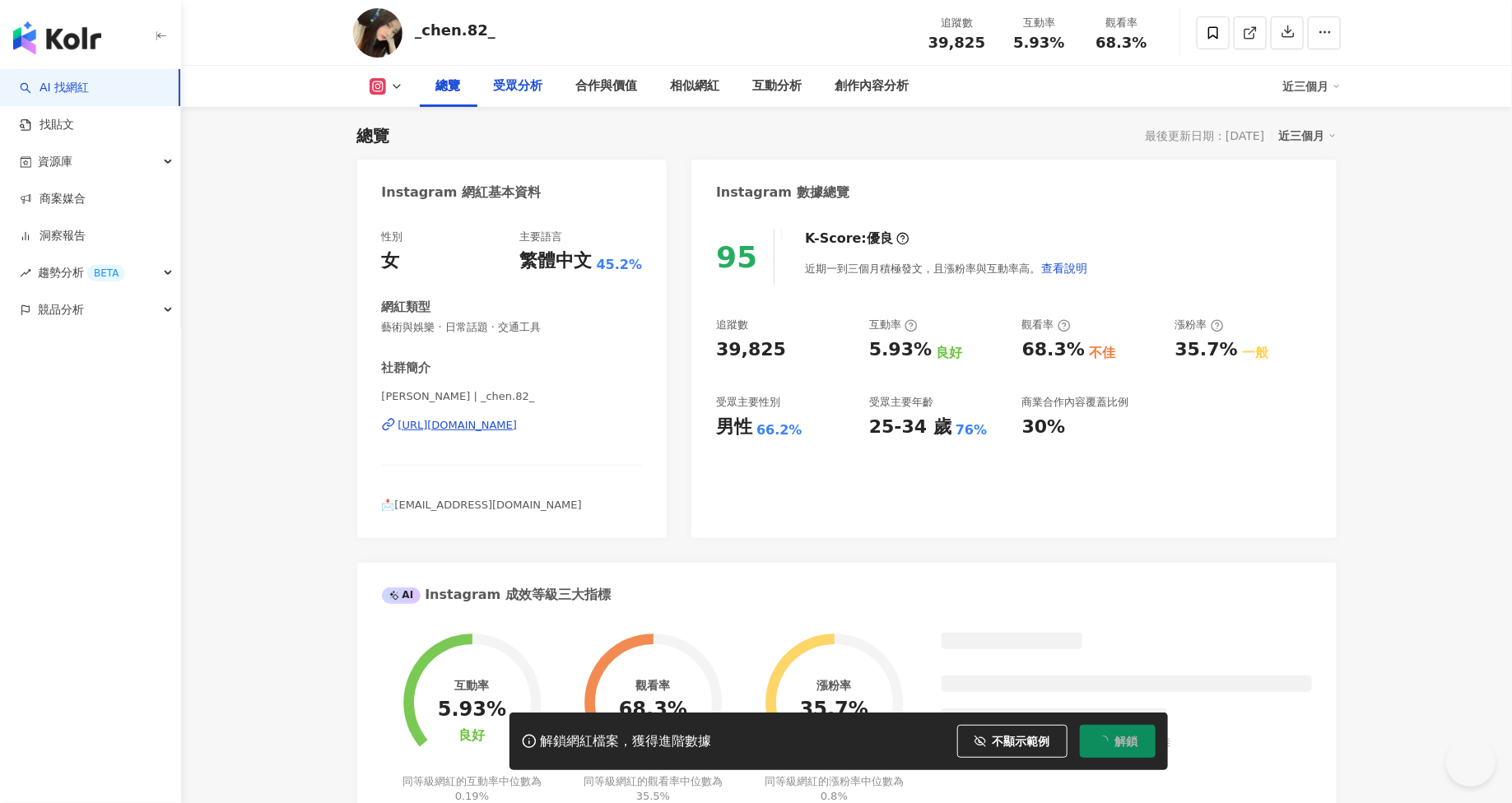
click at [521, 78] on div "受眾分析" at bounding box center [518, 86] width 49 height 20
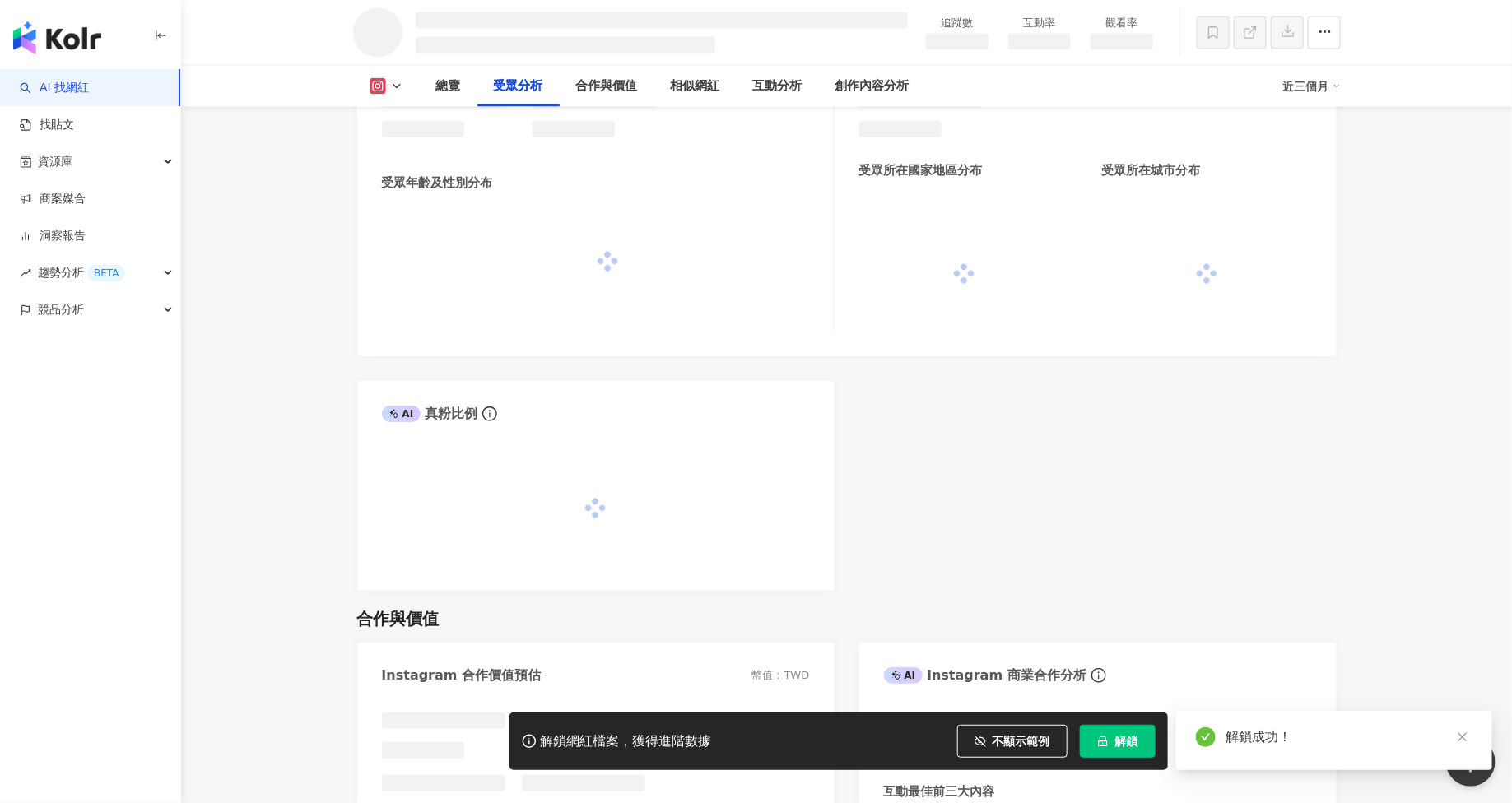
scroll to position [1356, 0]
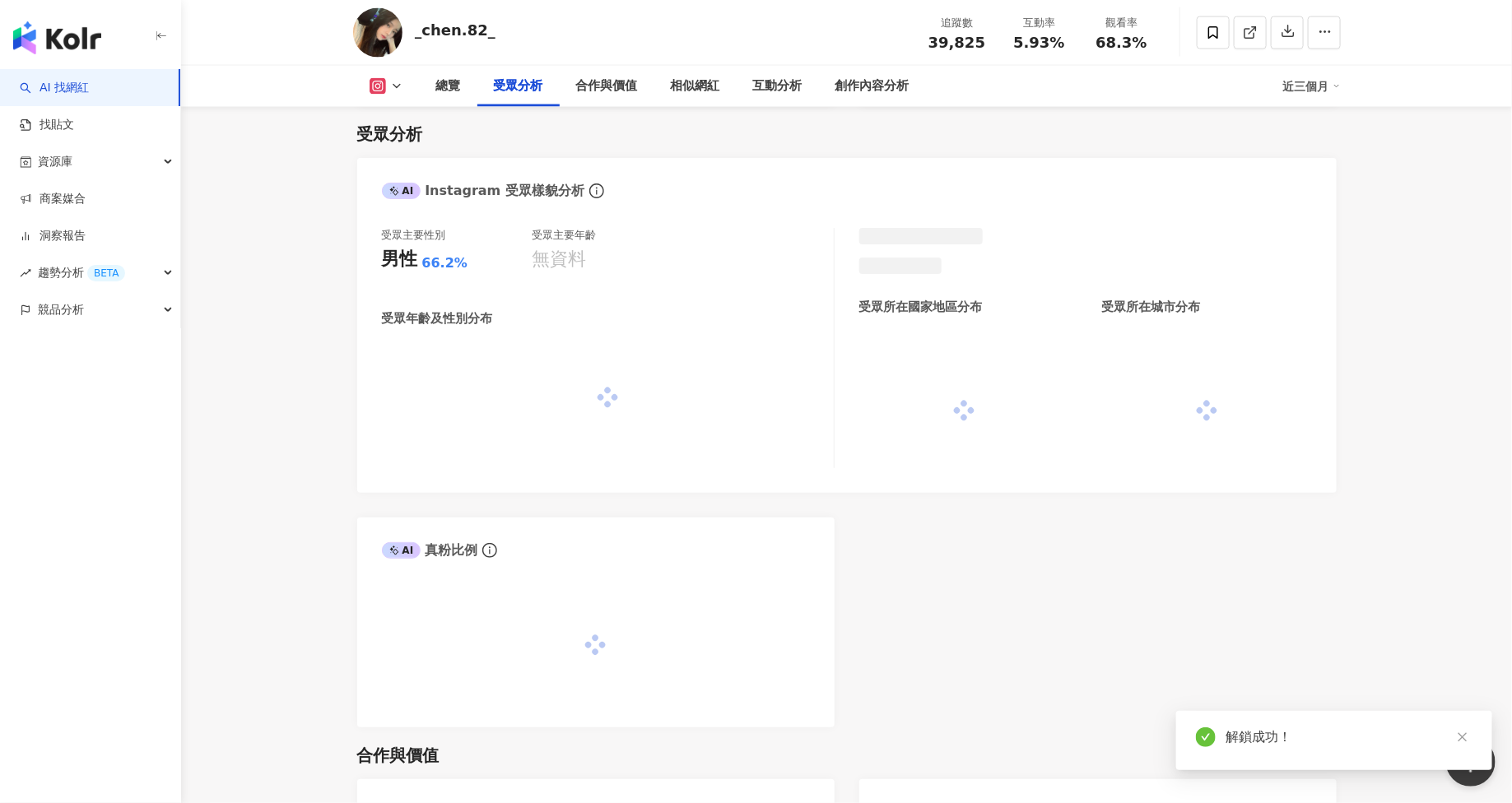
scroll to position [1359, 0]
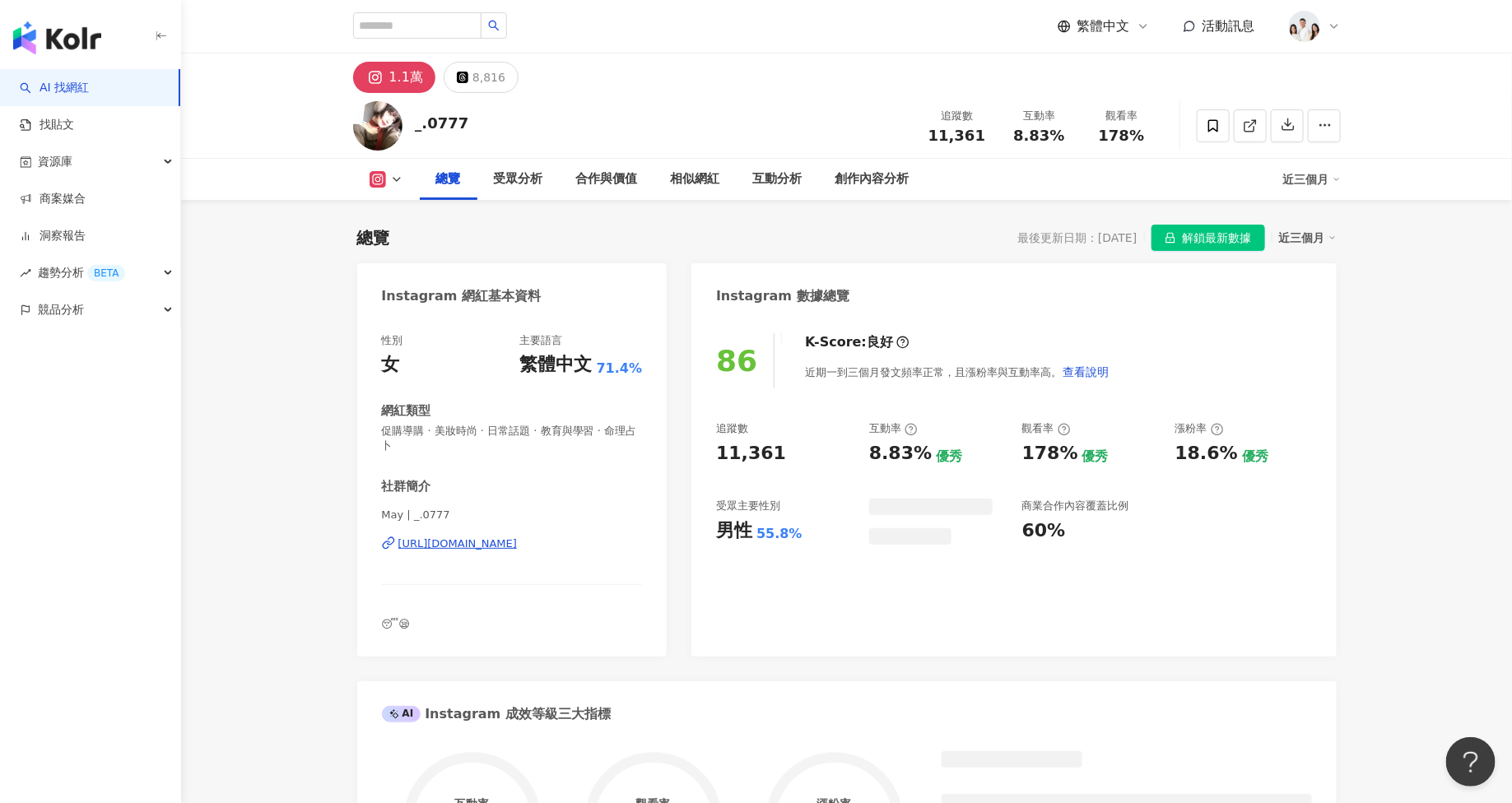
scroll to position [100, 0]
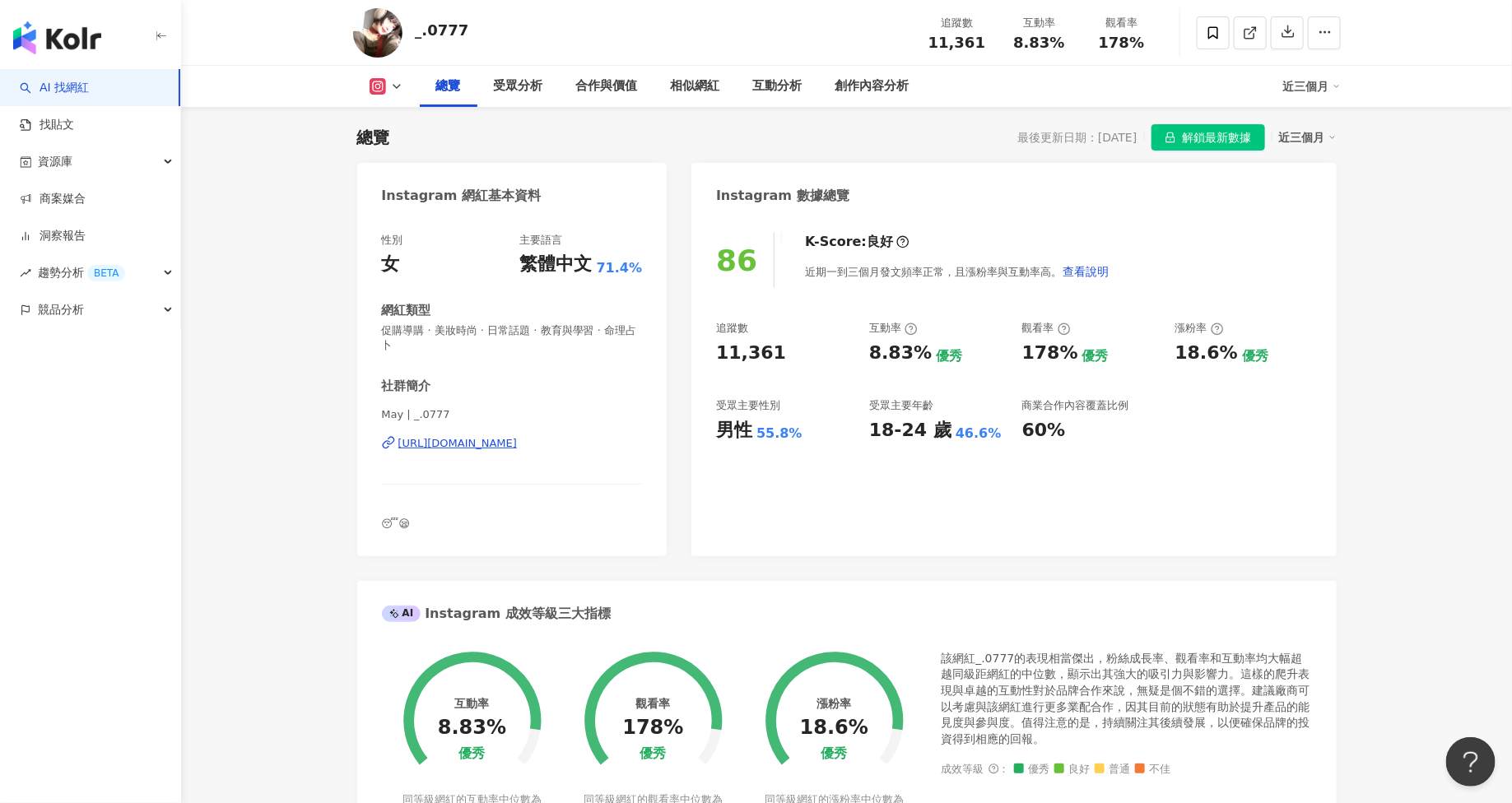
click at [1226, 136] on span "解鎖最新數據" at bounding box center [1217, 138] width 69 height 27
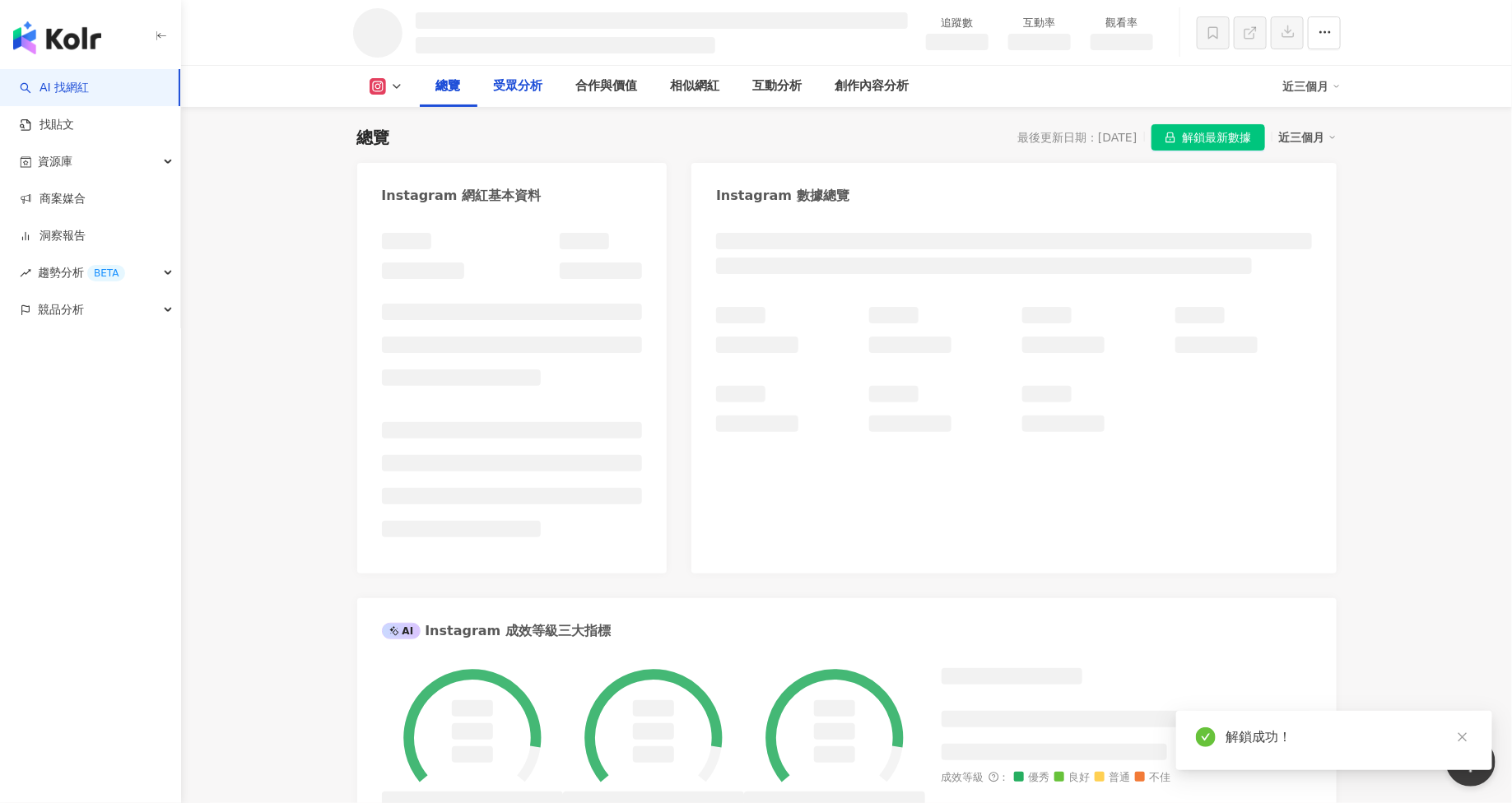
click at [531, 89] on div "受眾分析" at bounding box center [518, 86] width 49 height 20
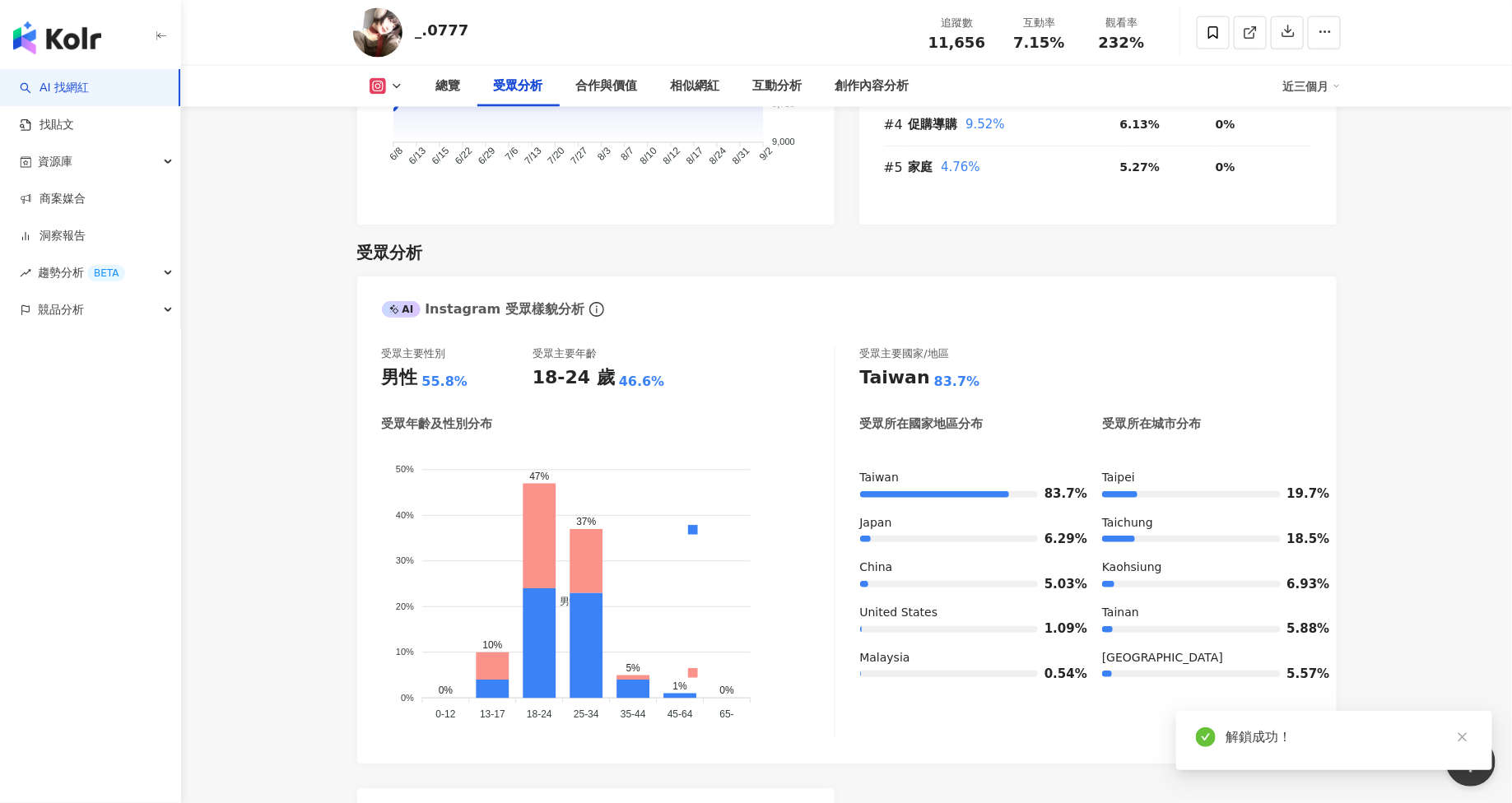
scroll to position [1341, 0]
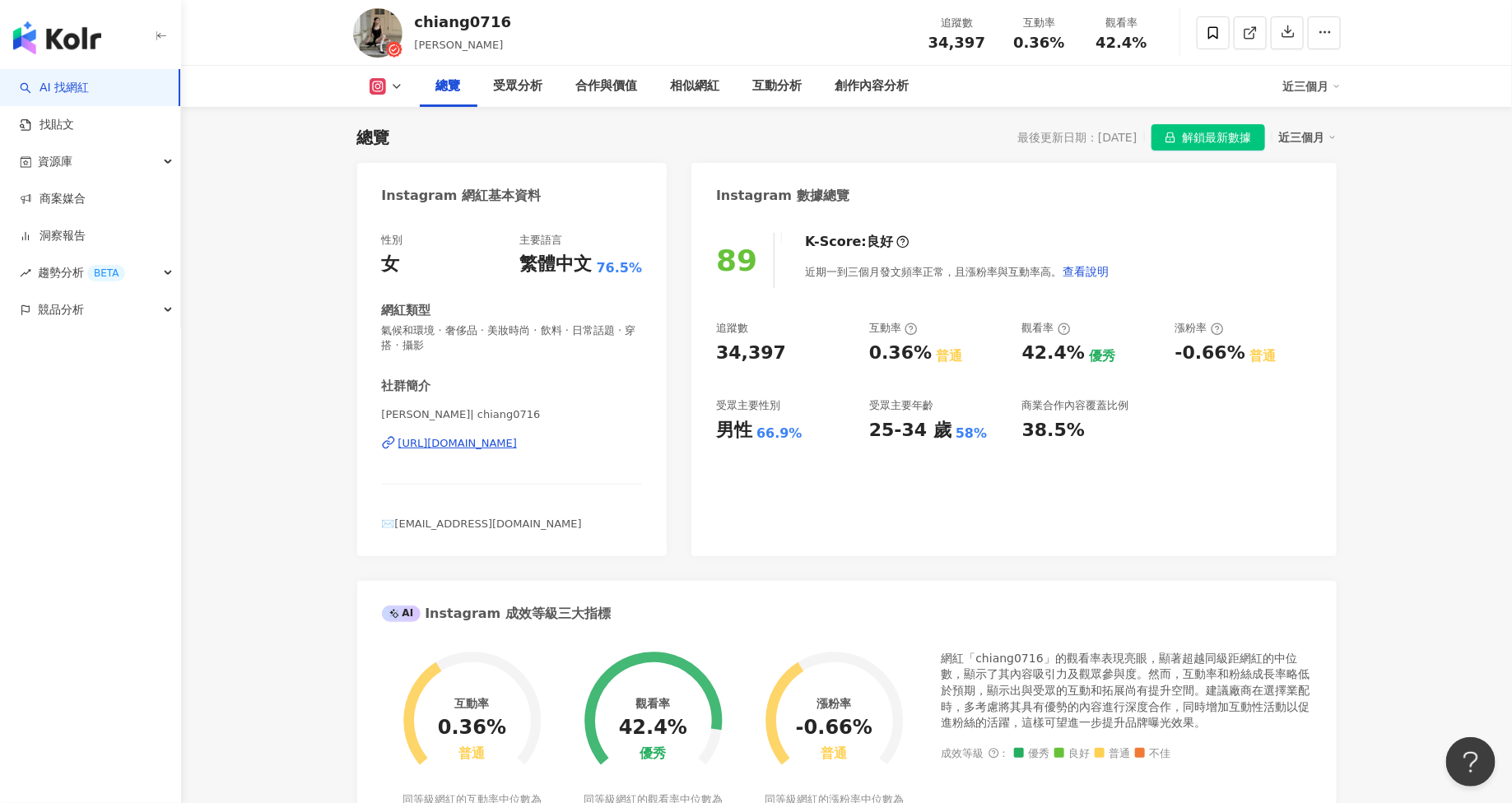
click at [1244, 141] on span "解鎖最新數據" at bounding box center [1217, 138] width 69 height 27
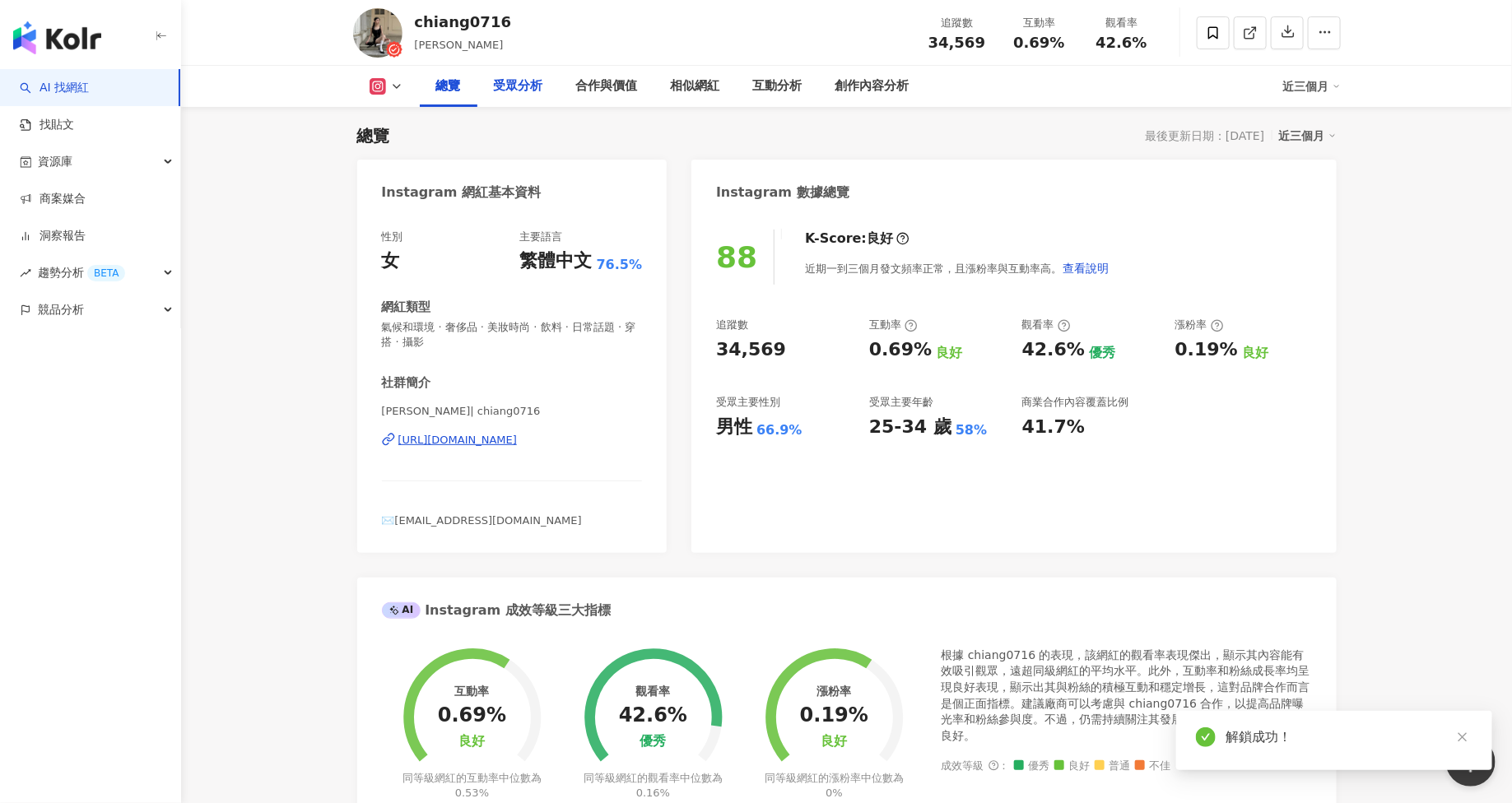
click at [536, 85] on div "受眾分析" at bounding box center [518, 86] width 49 height 20
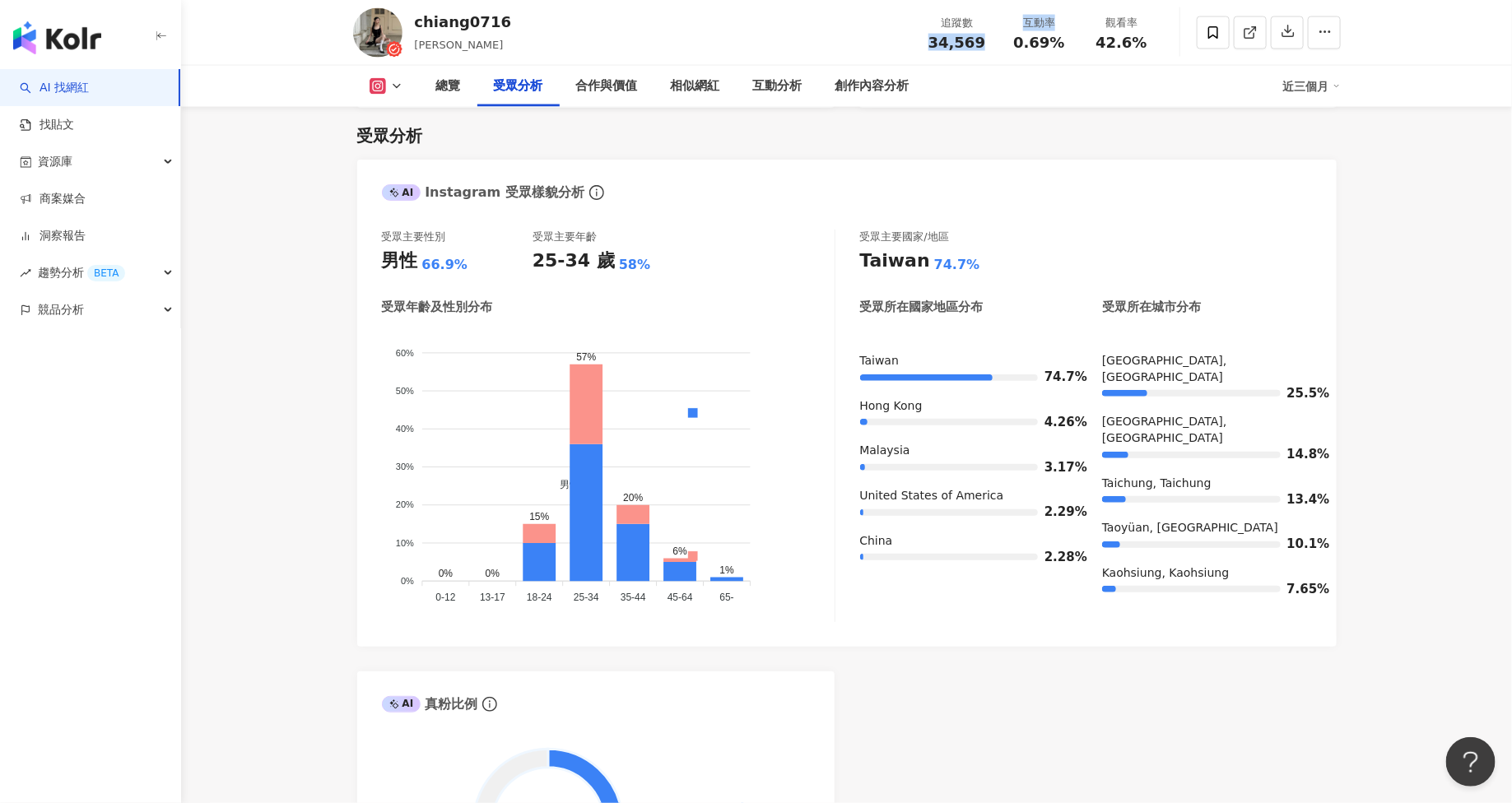
drag, startPoint x: 934, startPoint y: 45, endPoint x: 1000, endPoint y: 45, distance: 66.0
click at [1000, 45] on div "追蹤數 34,569 互動率 0.69% 觀看率 42.6%" at bounding box center [1040, 33] width 247 height 48
copy div "34,569 互動率"
click at [1000, 45] on div "互動率 0.69%" at bounding box center [1039, 32] width 82 height 35
copy span "34,569"
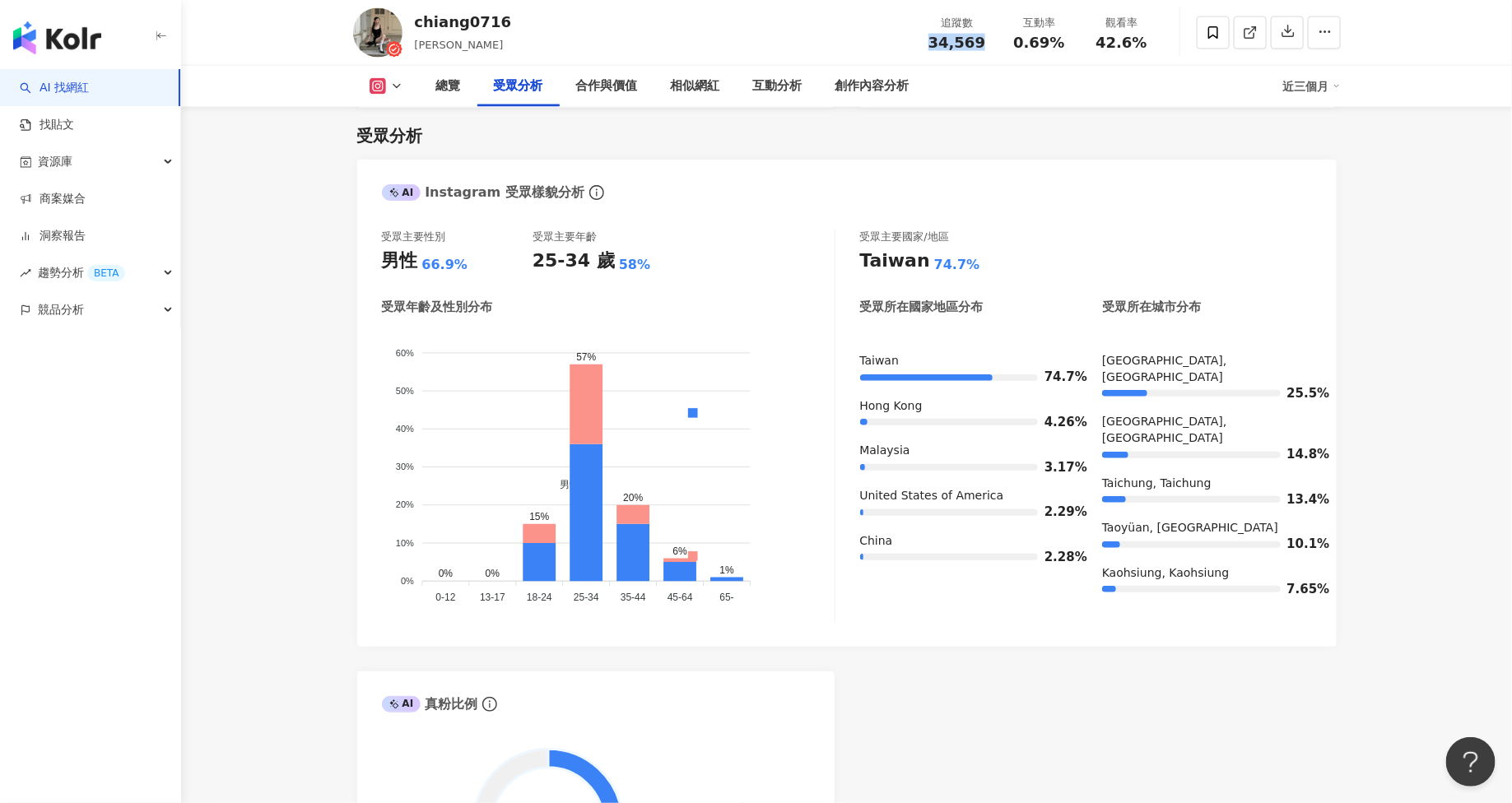
drag, startPoint x: 935, startPoint y: 45, endPoint x: 992, endPoint y: 45, distance: 57.0
click at [992, 45] on div "追蹤數 34,569" at bounding box center [957, 32] width 82 height 35
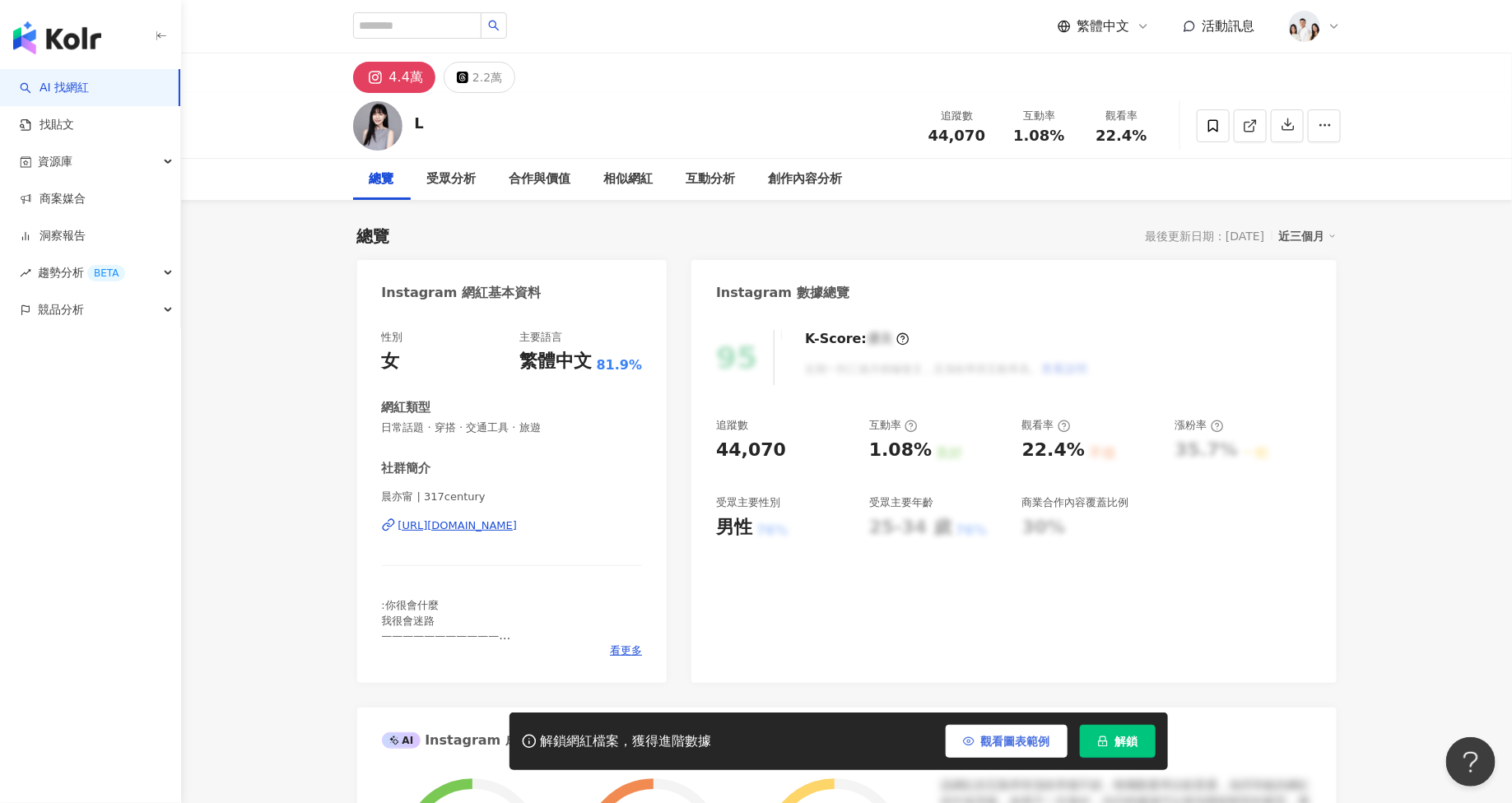
click at [1111, 738] on button "解鎖" at bounding box center [1118, 741] width 76 height 33
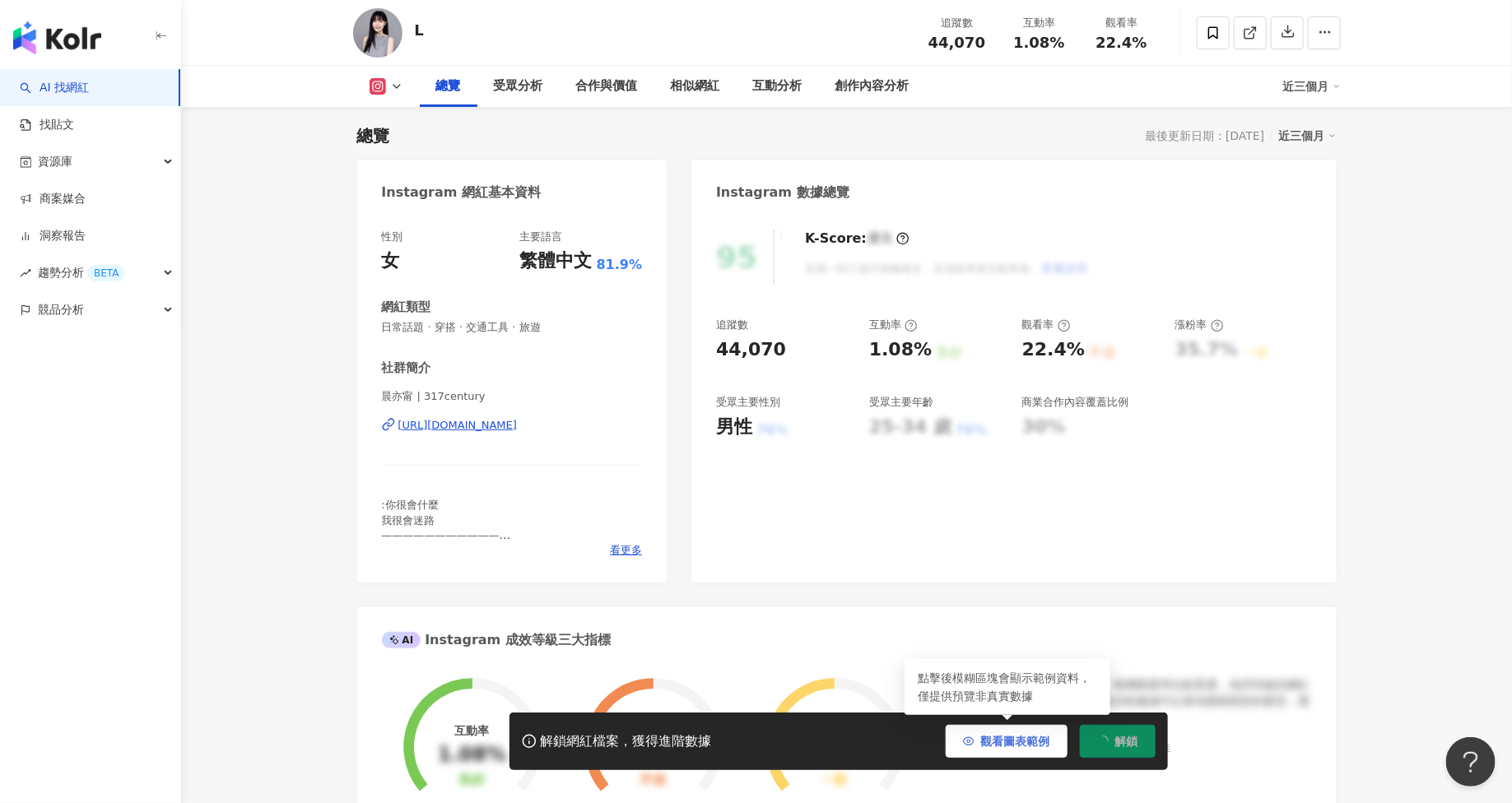
click at [1022, 744] on span "觀看圖表範例" at bounding box center [1015, 741] width 69 height 13
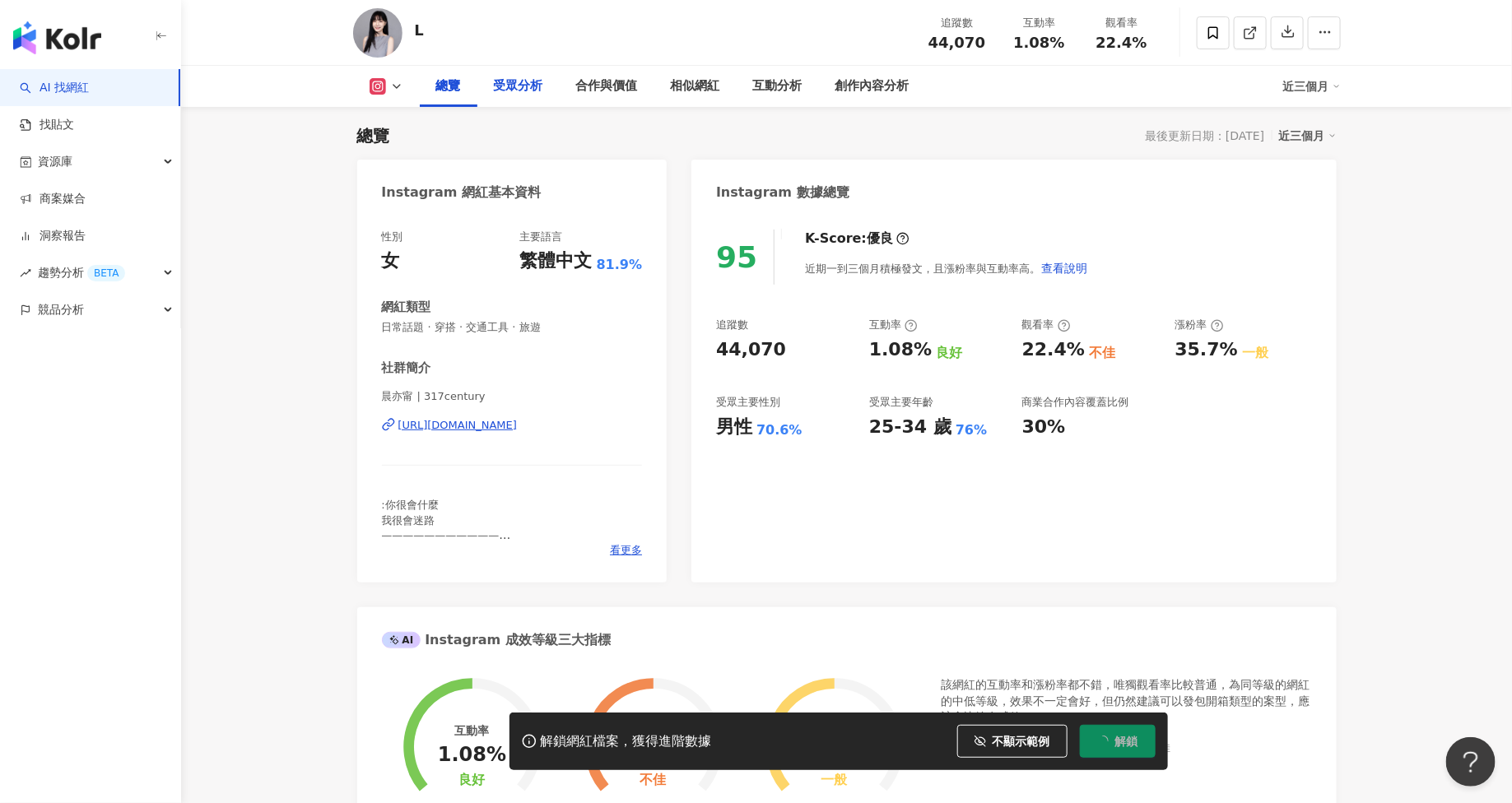
click at [531, 90] on div "受眾分析" at bounding box center [518, 86] width 49 height 20
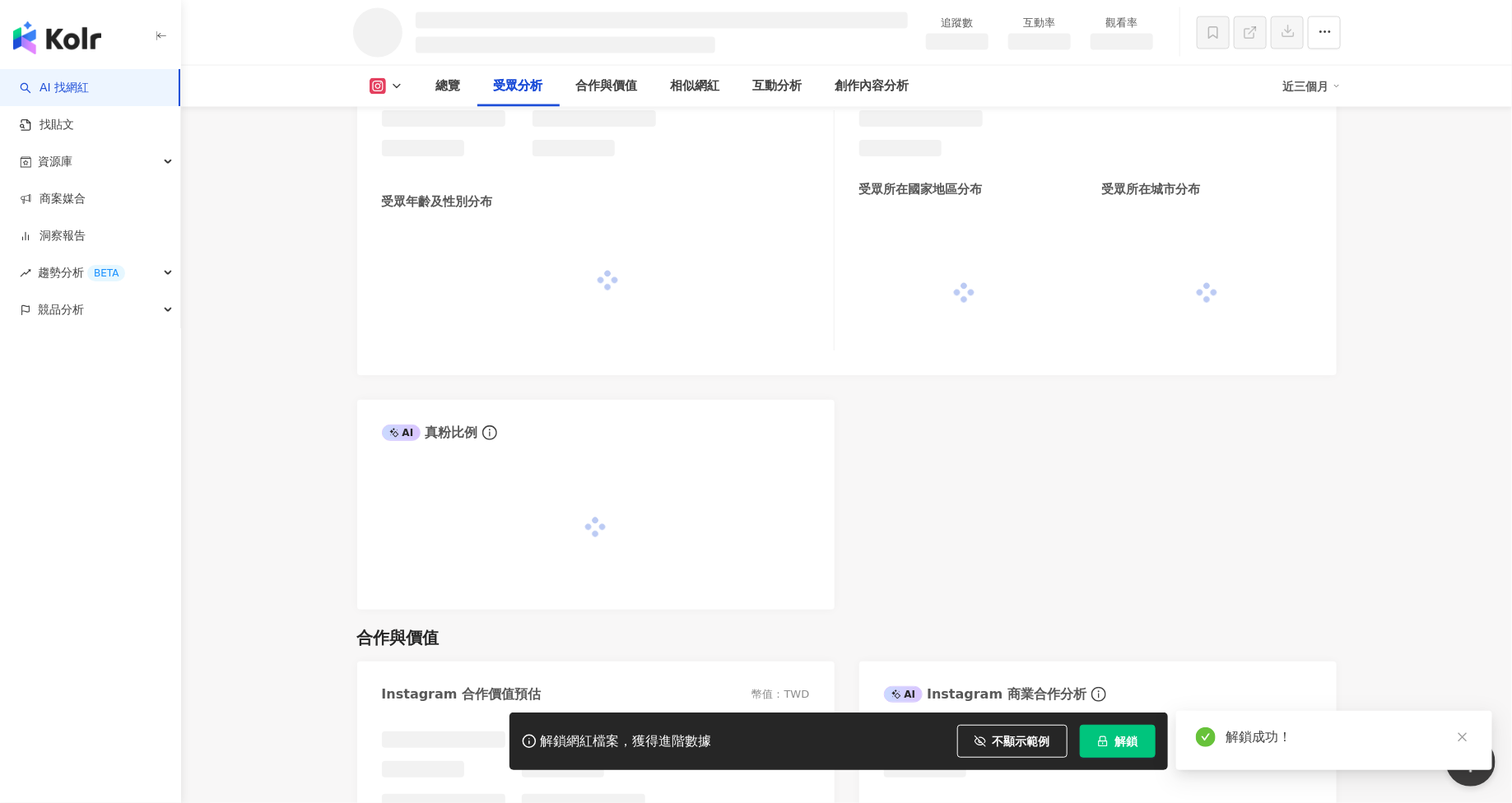
scroll to position [1355, 0]
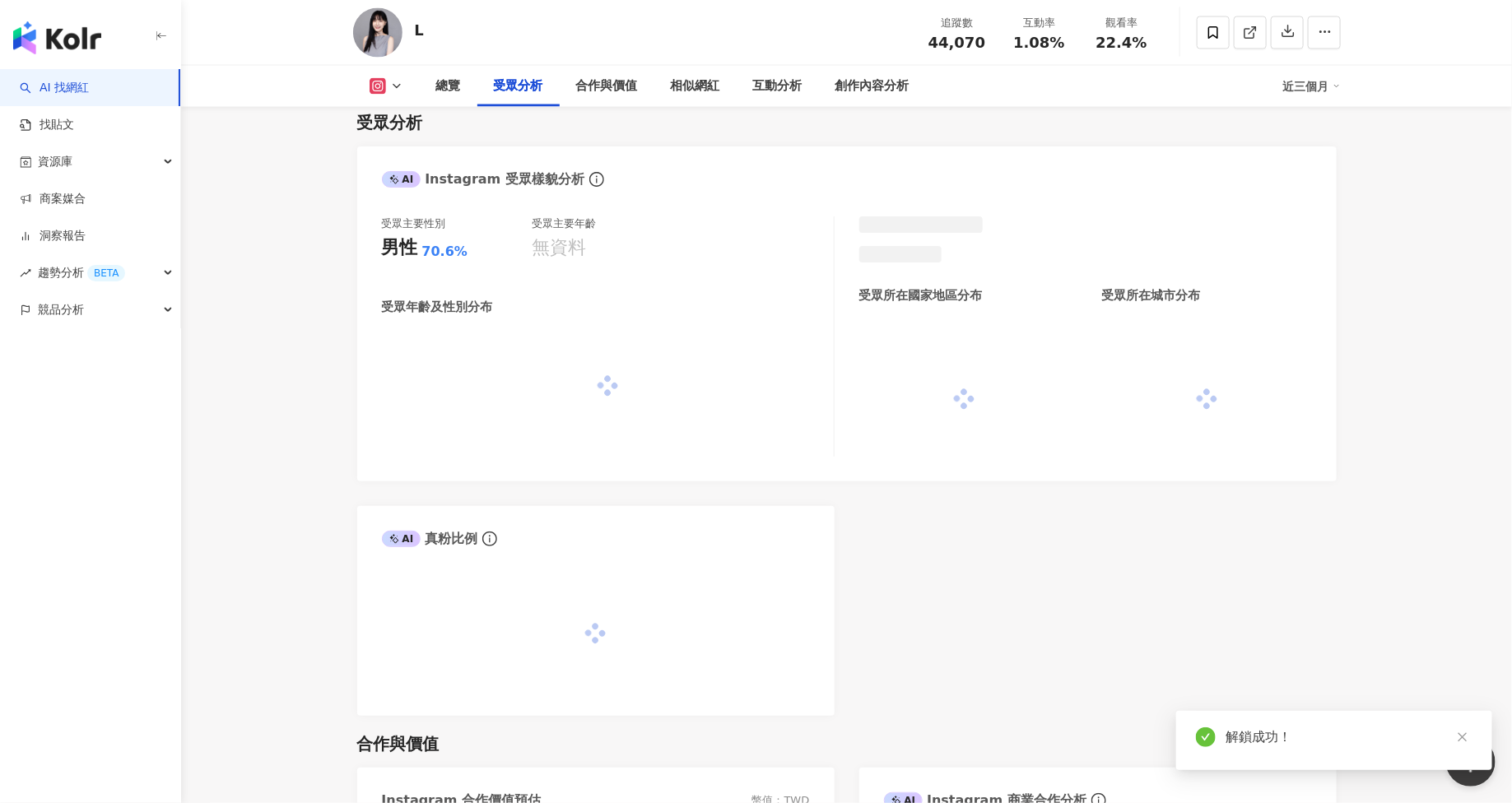
scroll to position [1391, 0]
